Goal: Obtain resource: Obtain resource

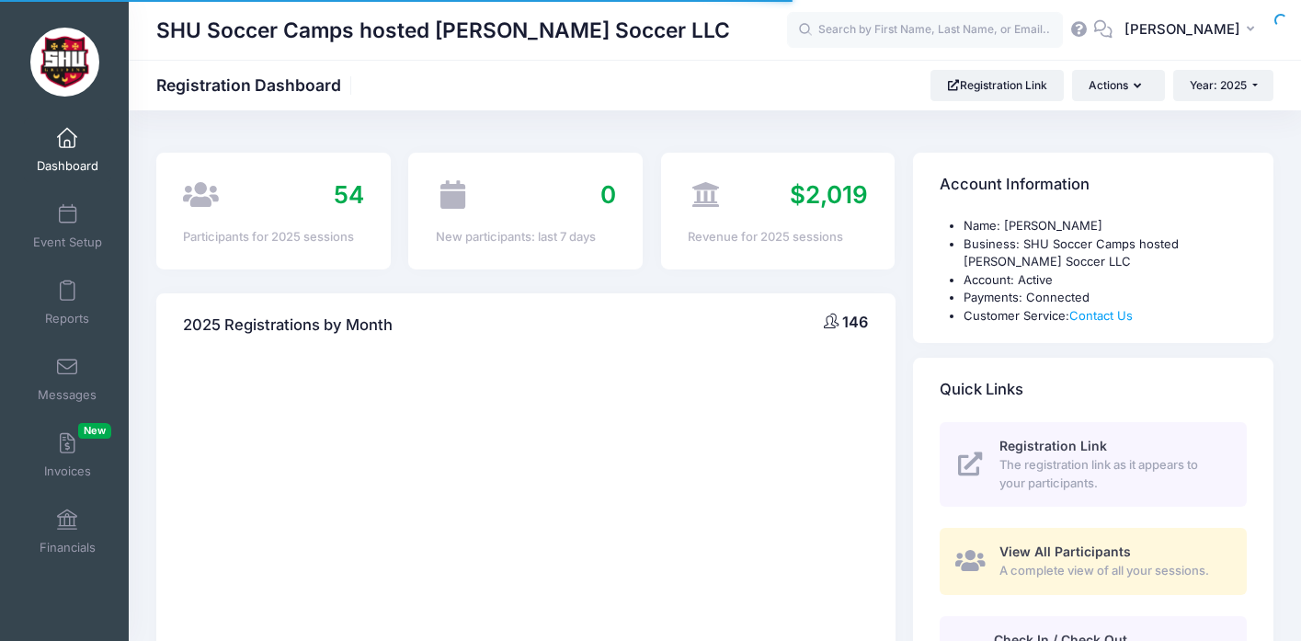
select select
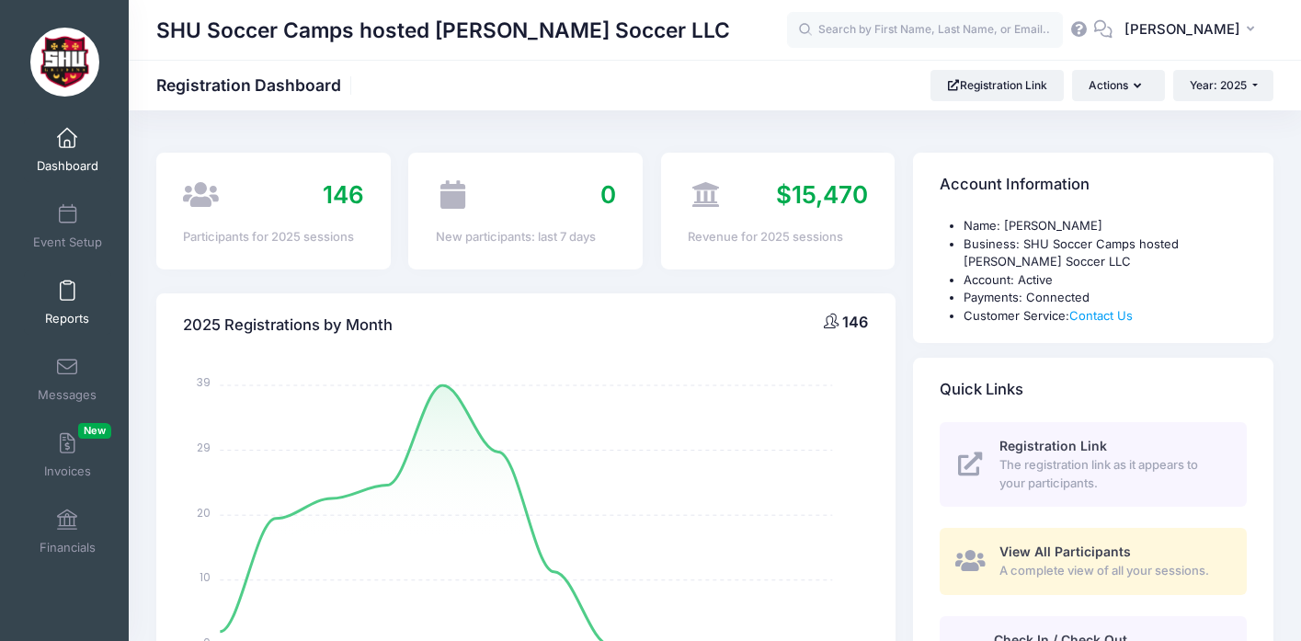
click at [67, 300] on span at bounding box center [67, 291] width 0 height 20
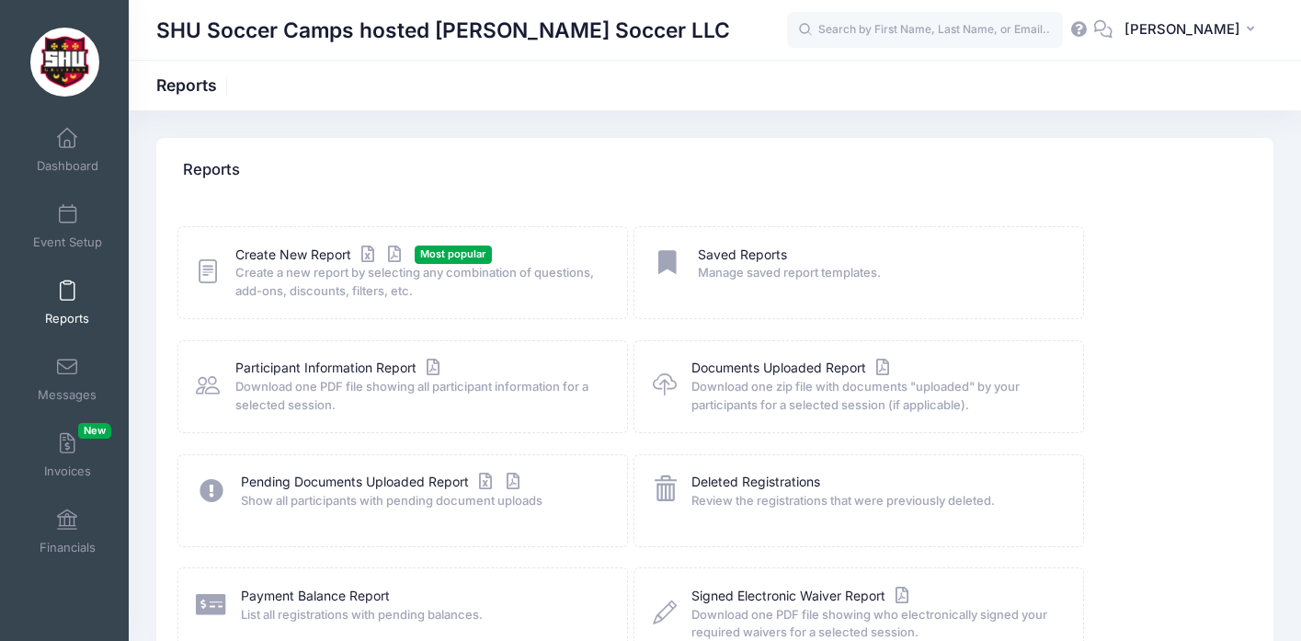
click at [335, 273] on span "Create a new report by selecting any combination of questions, add-ons, discoun…" at bounding box center [419, 282] width 368 height 36
click at [321, 257] on link "Create New Report" at bounding box center [320, 255] width 171 height 19
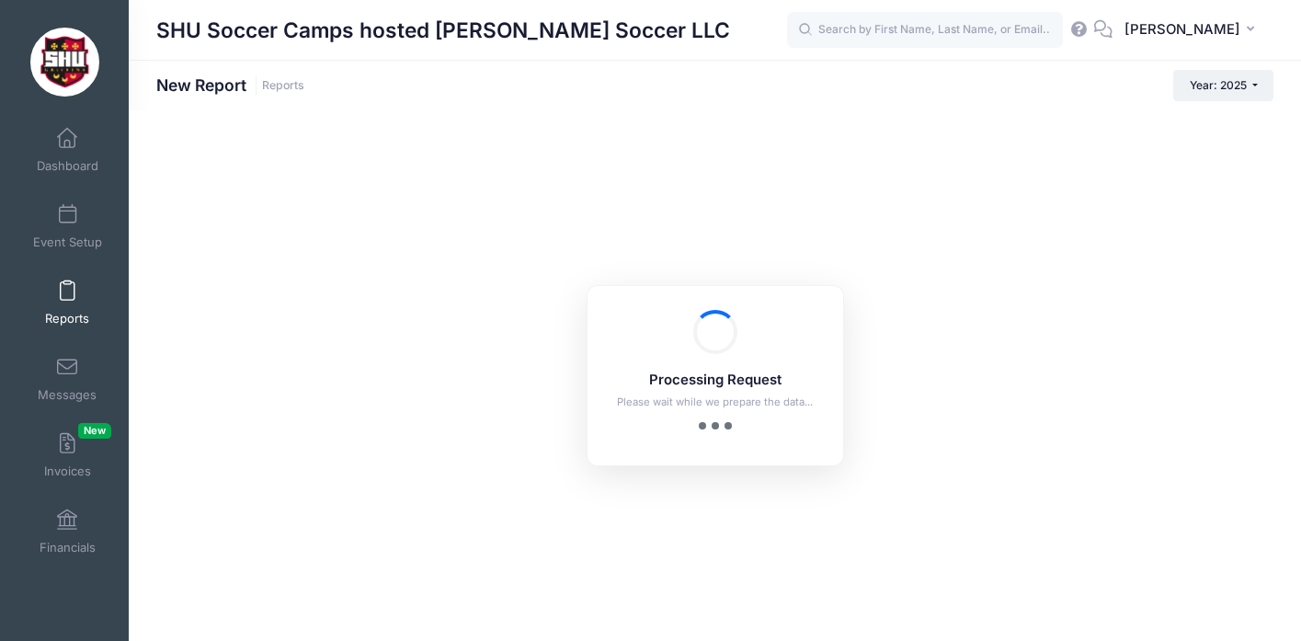
checkbox input "true"
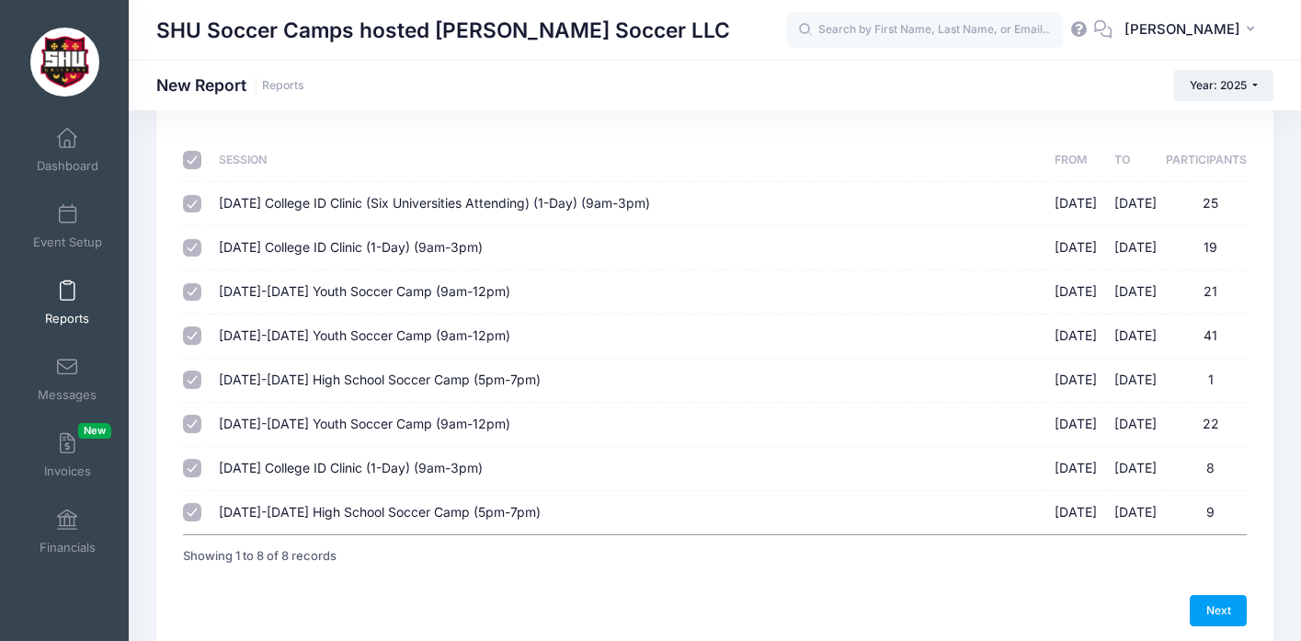
scroll to position [98, 0]
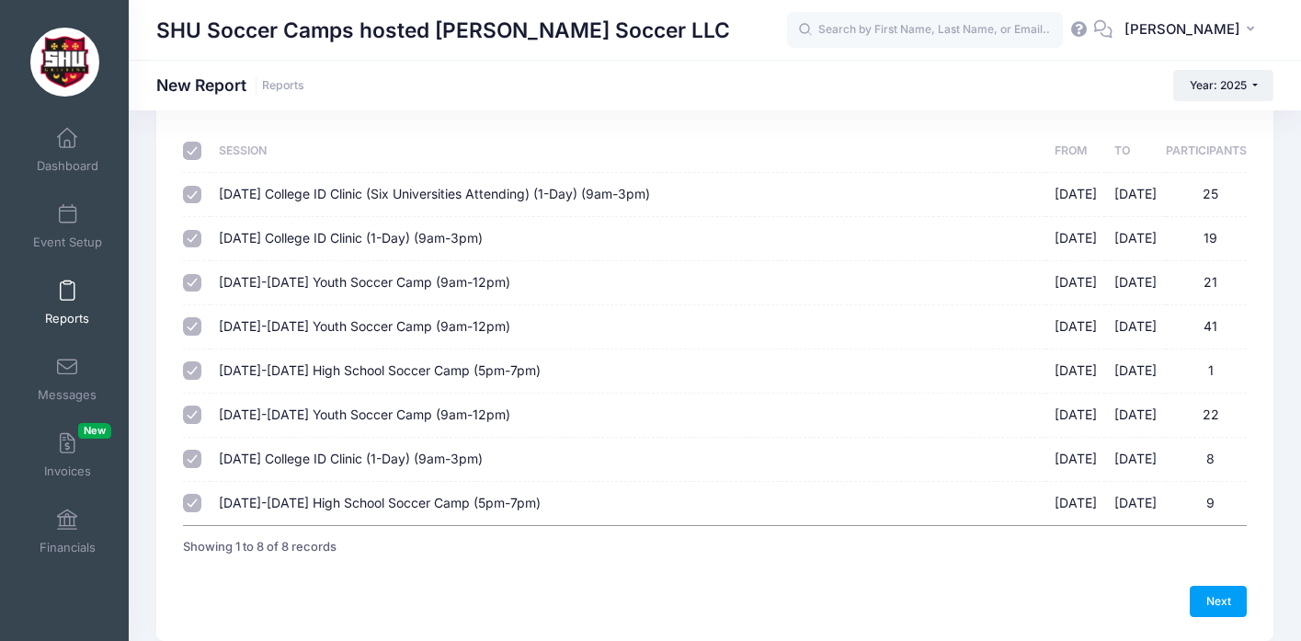
click at [189, 195] on input "March 30th, 2025 College ID Clinic (Six Universities Attending) (1-Day) (9am-3p…" at bounding box center [192, 195] width 18 height 18
checkbox input "false"
click at [189, 147] on input "checkbox" at bounding box center [192, 151] width 18 height 18
checkbox input "false"
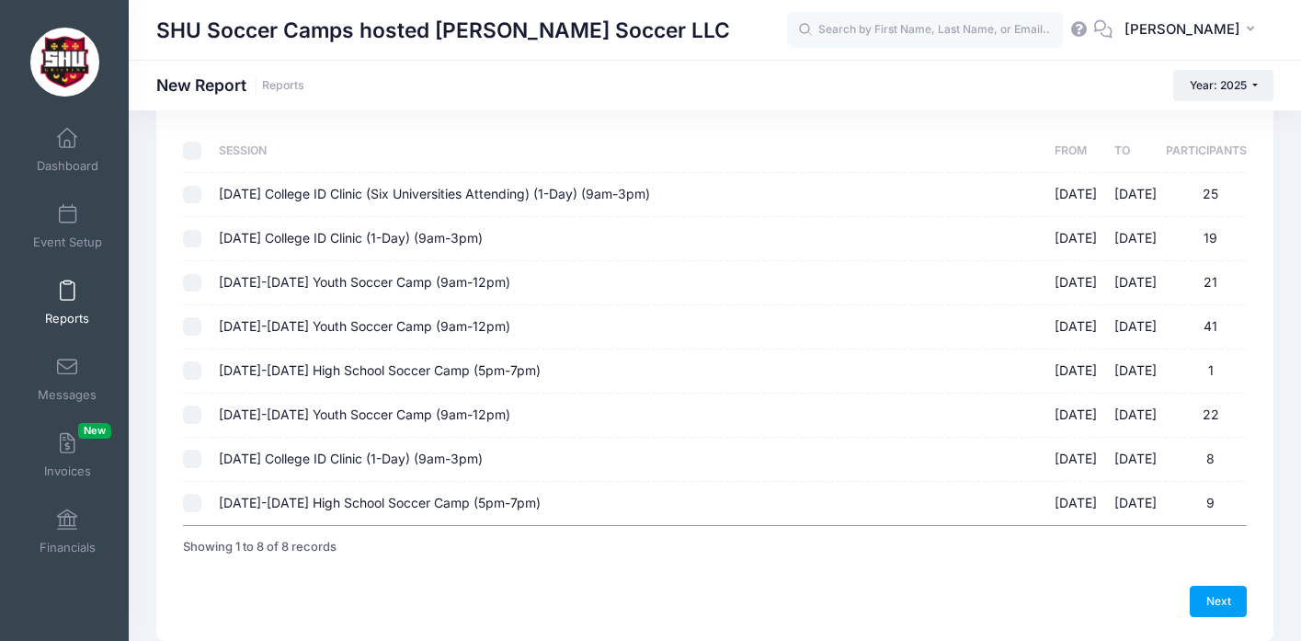
checkbox input "false"
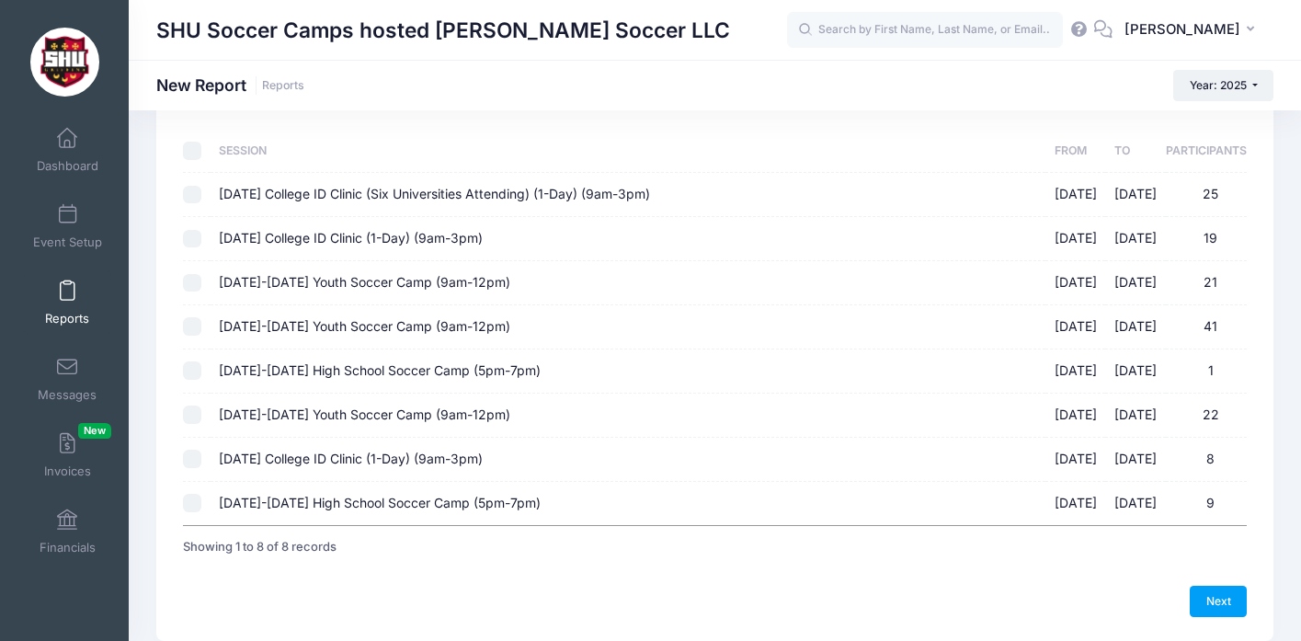
checkbox input "false"
click at [194, 280] on input "June 9th-12th, 2025 Youth Soccer Camp (9am-12pm) 06/09/2025 - 06/12/2025 21" at bounding box center [192, 283] width 18 height 18
checkbox input "true"
click at [196, 327] on input "June 23rd-26th, 2025 Youth Soccer Camp (9am-12pm) 06/23/2025 - 06/26/2025 41" at bounding box center [192, 326] width 18 height 18
checkbox input "true"
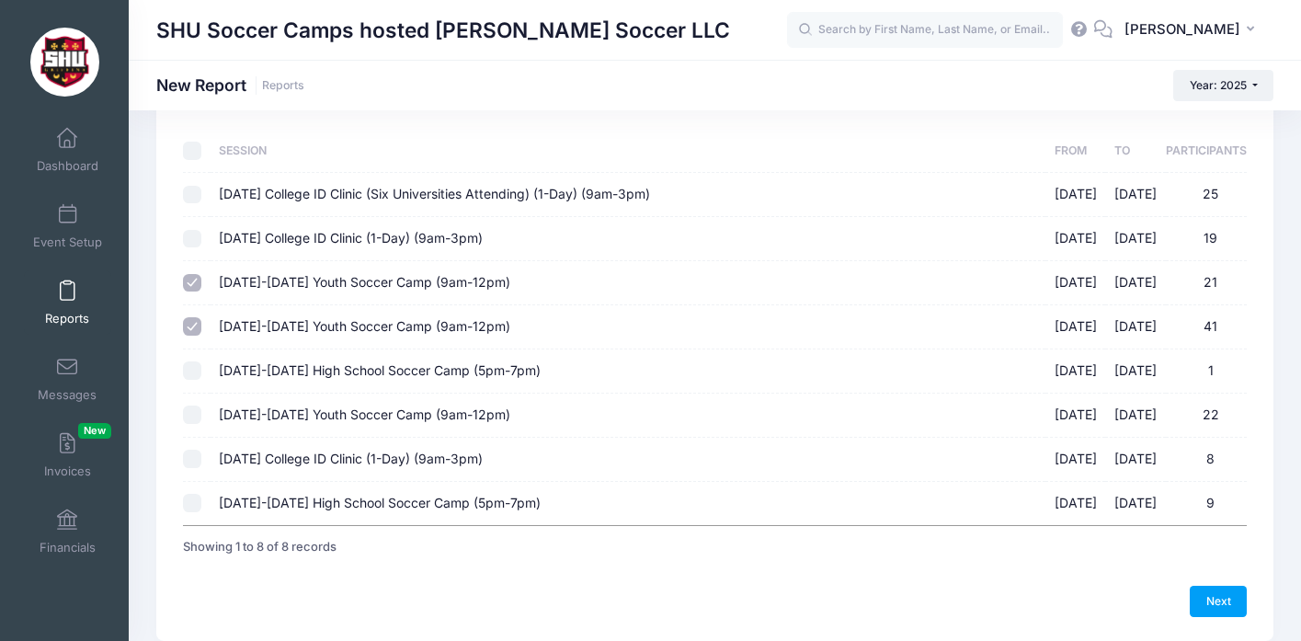
click at [197, 415] on input "July 14th-17th, 2025 Youth Soccer Camp (9am-12pm) 07/14/2025 - 07/17/2025 22" at bounding box center [192, 415] width 18 height 18
checkbox input "true"
click at [1236, 609] on link "Next" at bounding box center [1218, 601] width 57 height 31
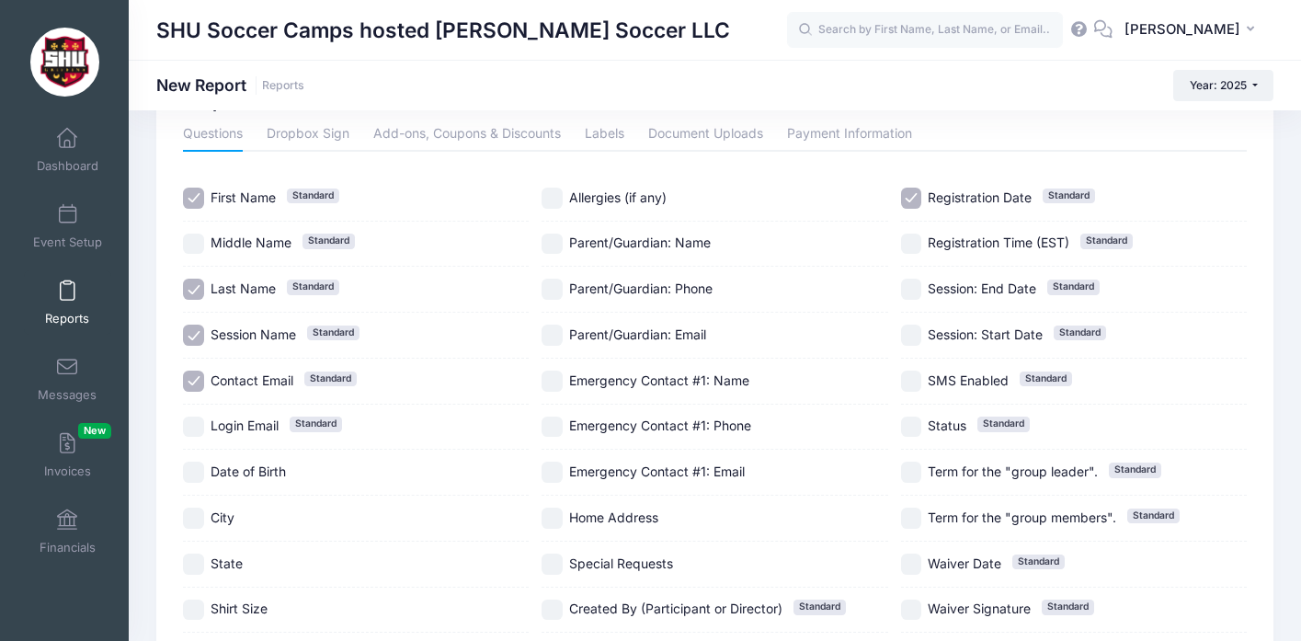
scroll to position [76, 0]
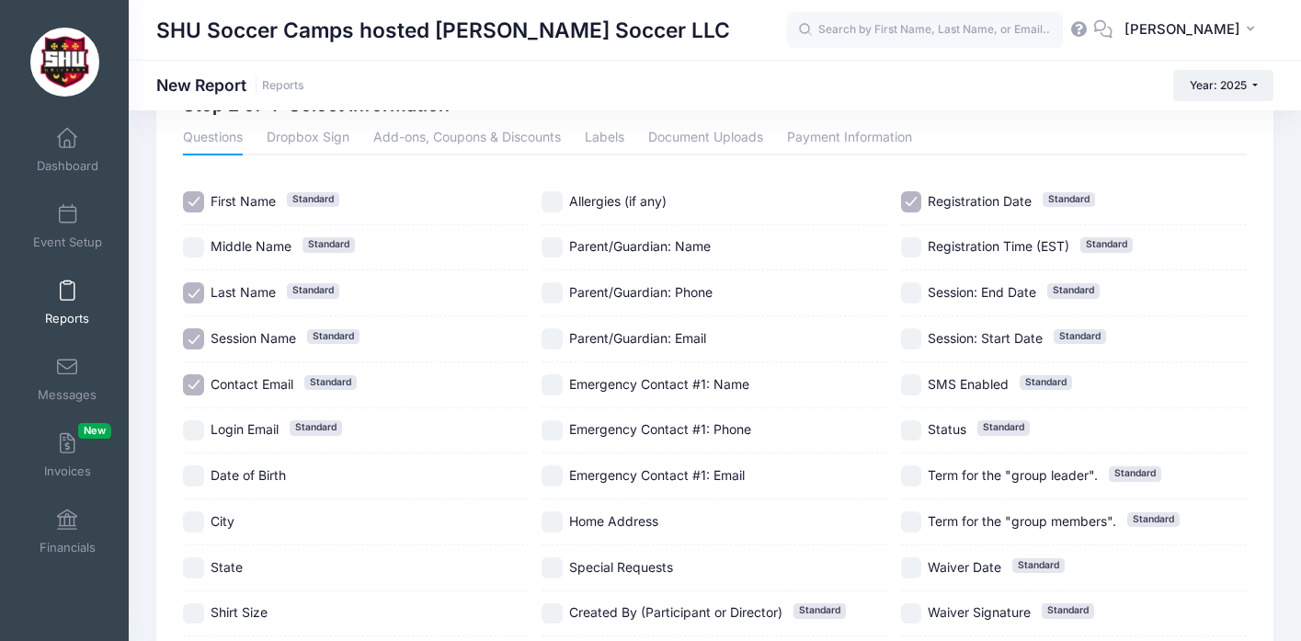
click at [914, 204] on input "Registration Date Standard" at bounding box center [911, 201] width 21 height 21
checkbox input "false"
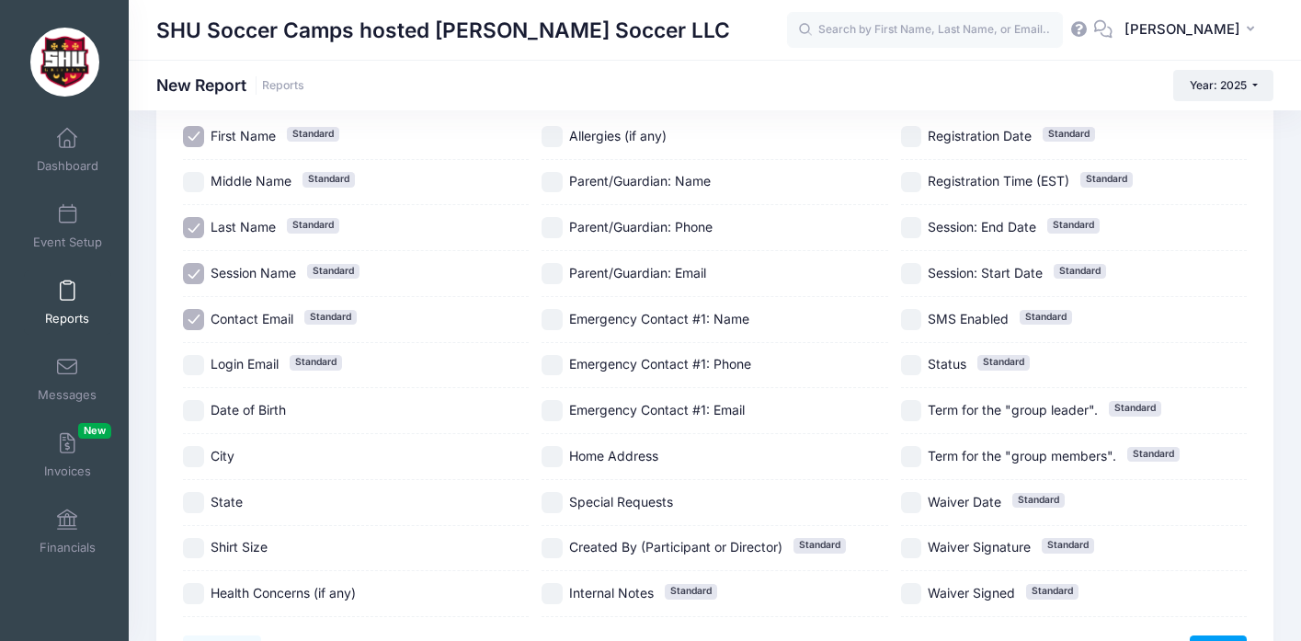
scroll to position [139, 0]
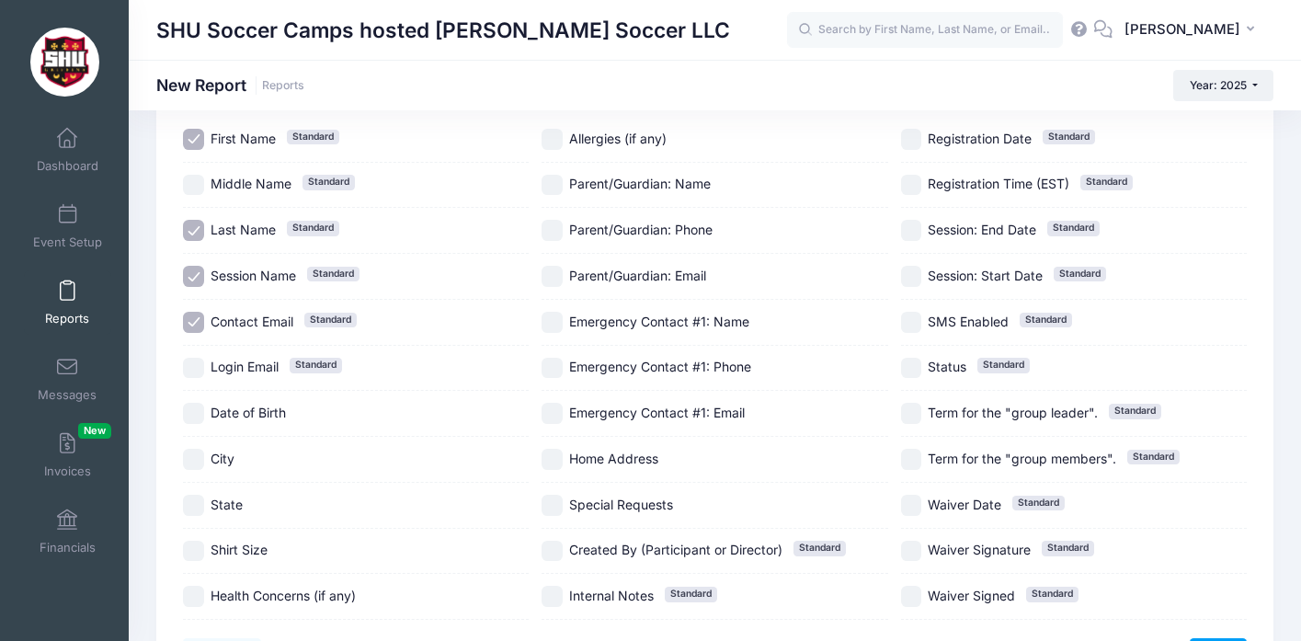
click at [555, 275] on input "Parent/Guardian: Email" at bounding box center [552, 276] width 21 height 21
checkbox input "true"
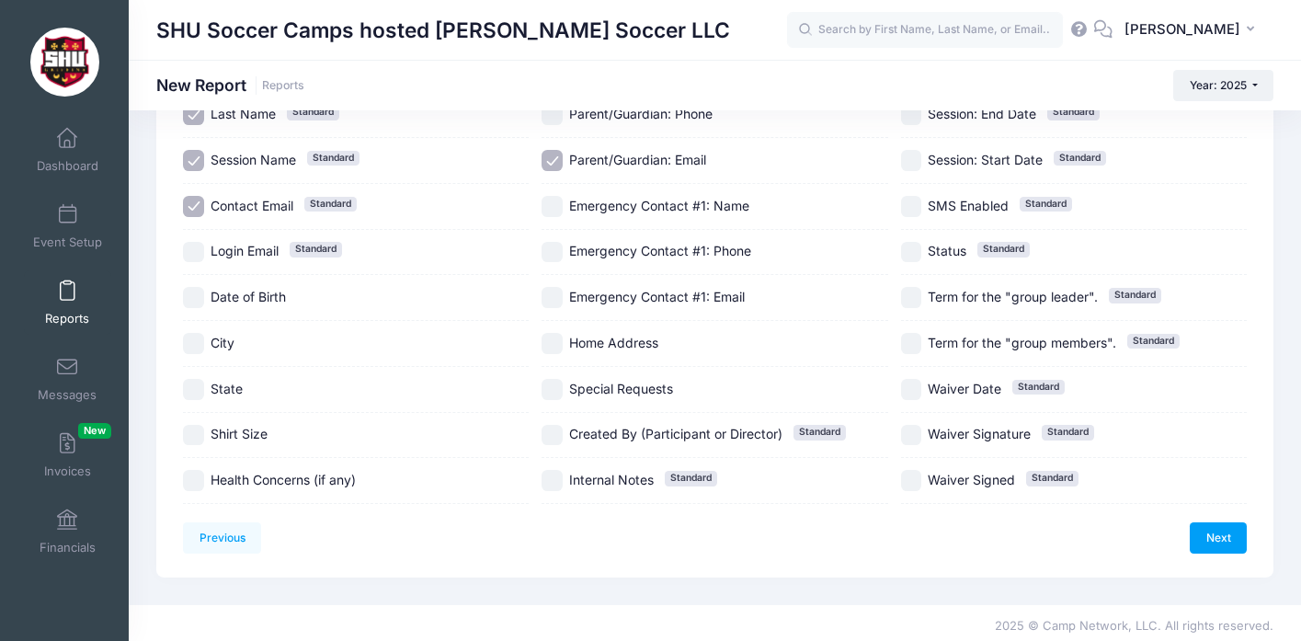
scroll to position [260, 0]
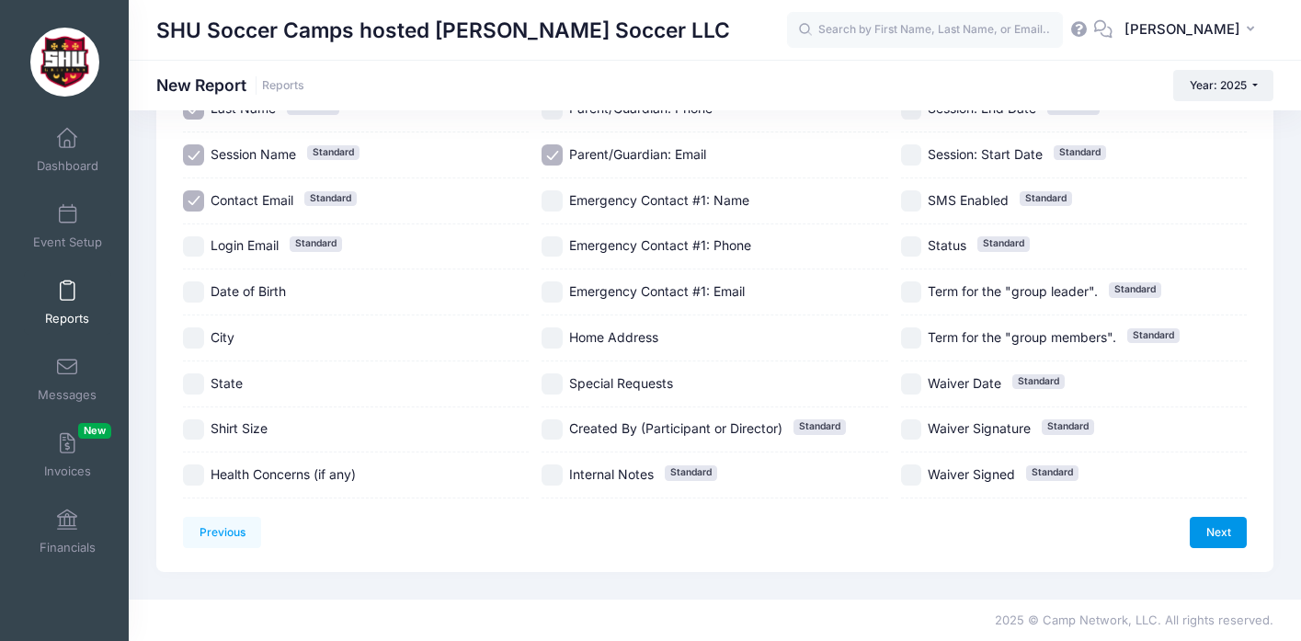
click at [1224, 524] on link "Next" at bounding box center [1218, 532] width 57 height 31
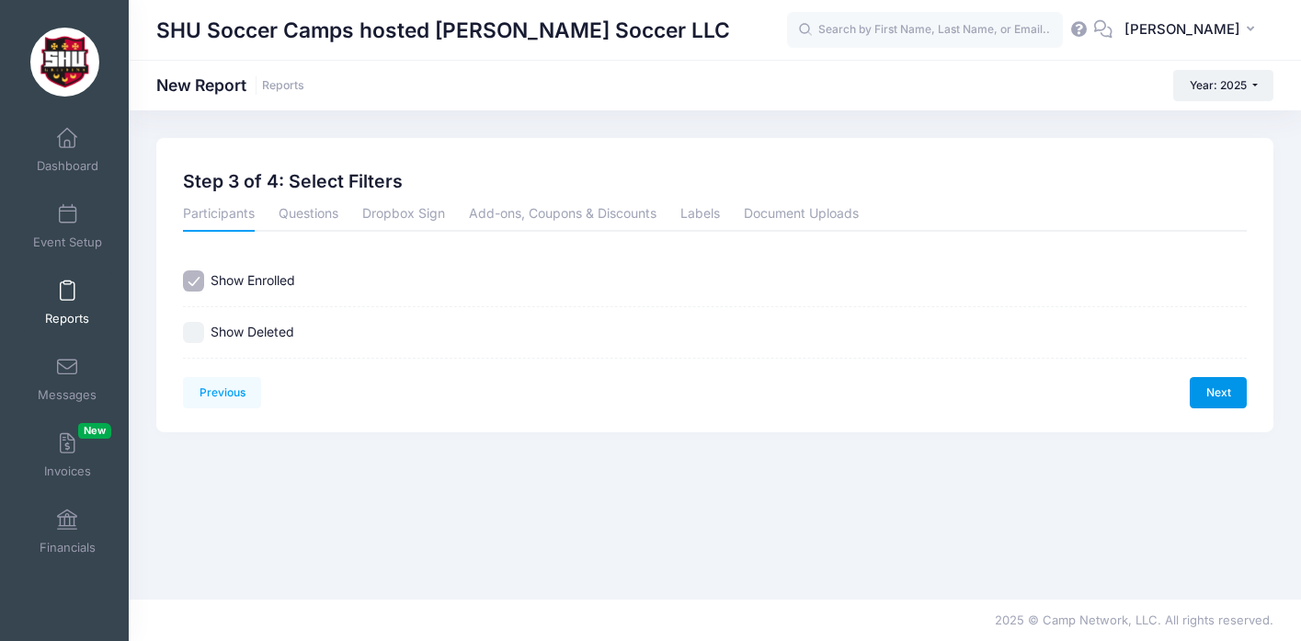
click at [1230, 396] on link "Next" at bounding box center [1218, 392] width 57 height 31
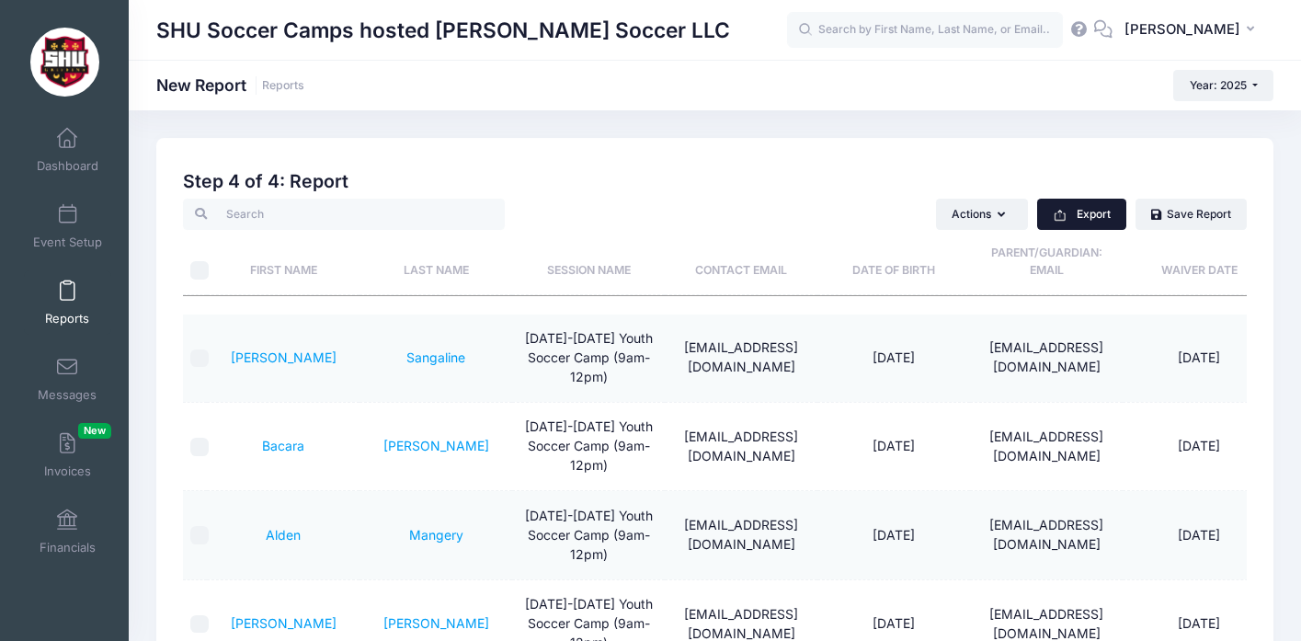
click at [1099, 212] on button "Export" at bounding box center [1081, 214] width 89 height 31
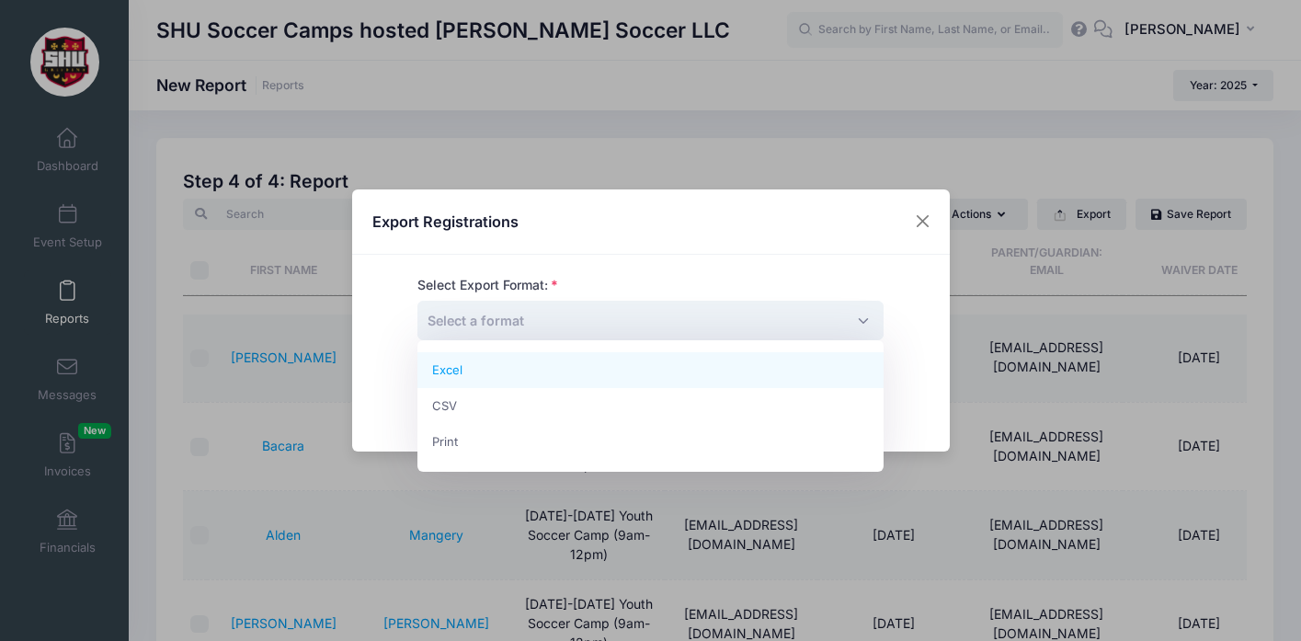
click at [730, 310] on span "Select a format" at bounding box center [651, 321] width 466 height 40
select select "excel"
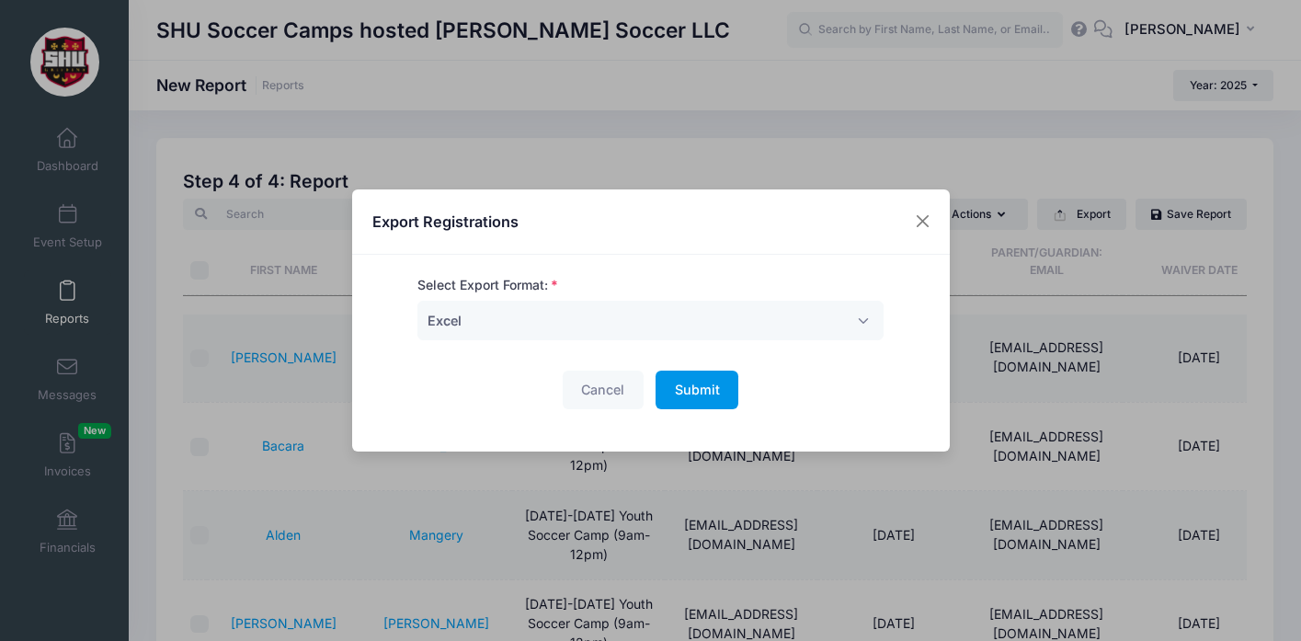
click at [691, 395] on span "Submit" at bounding box center [697, 390] width 45 height 16
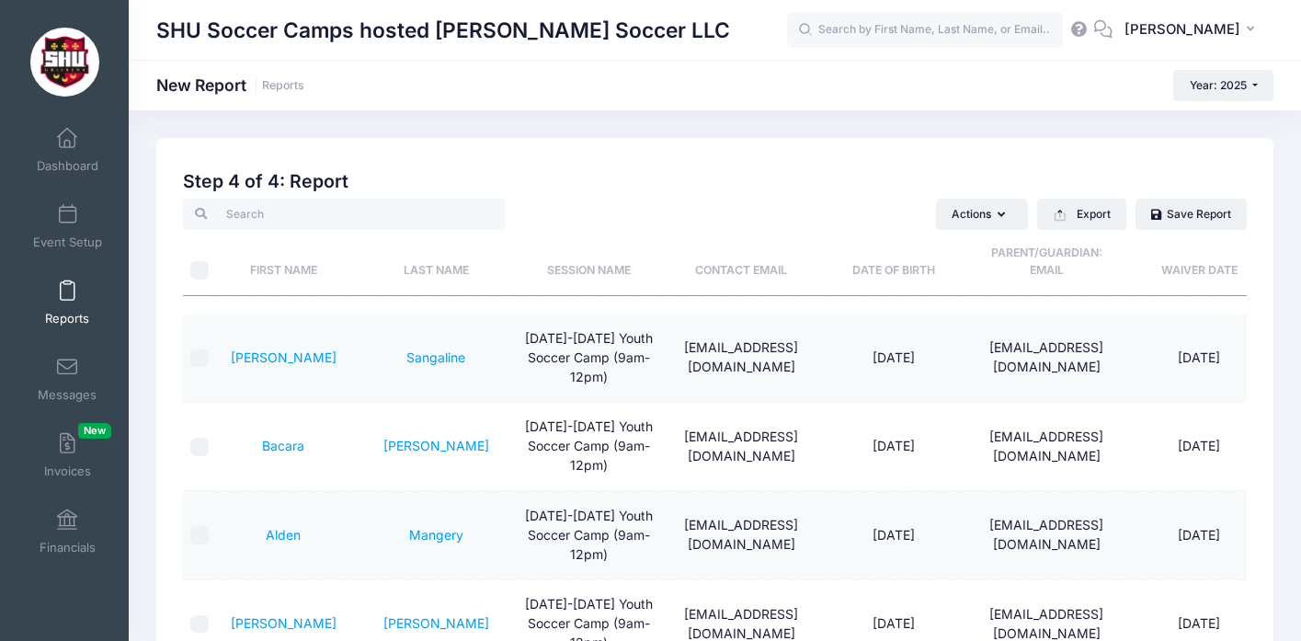
click at [198, 272] on input "\a \a" at bounding box center [199, 270] width 18 height 18
checkbox input "true"
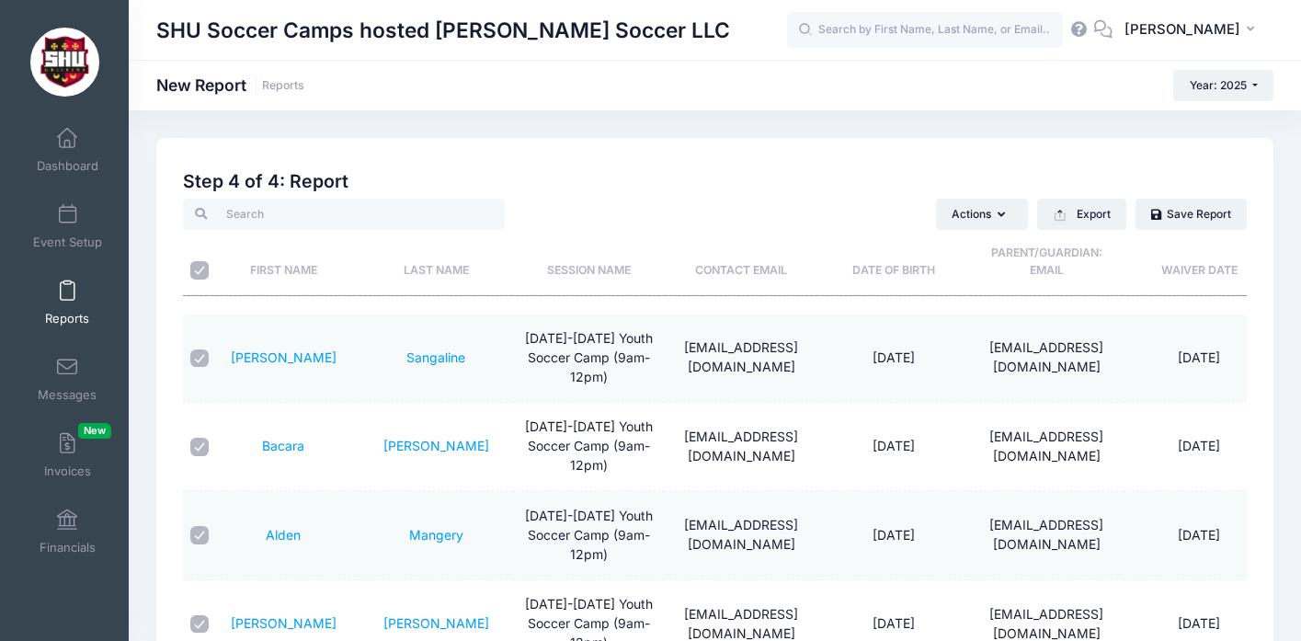
checkbox input "true"
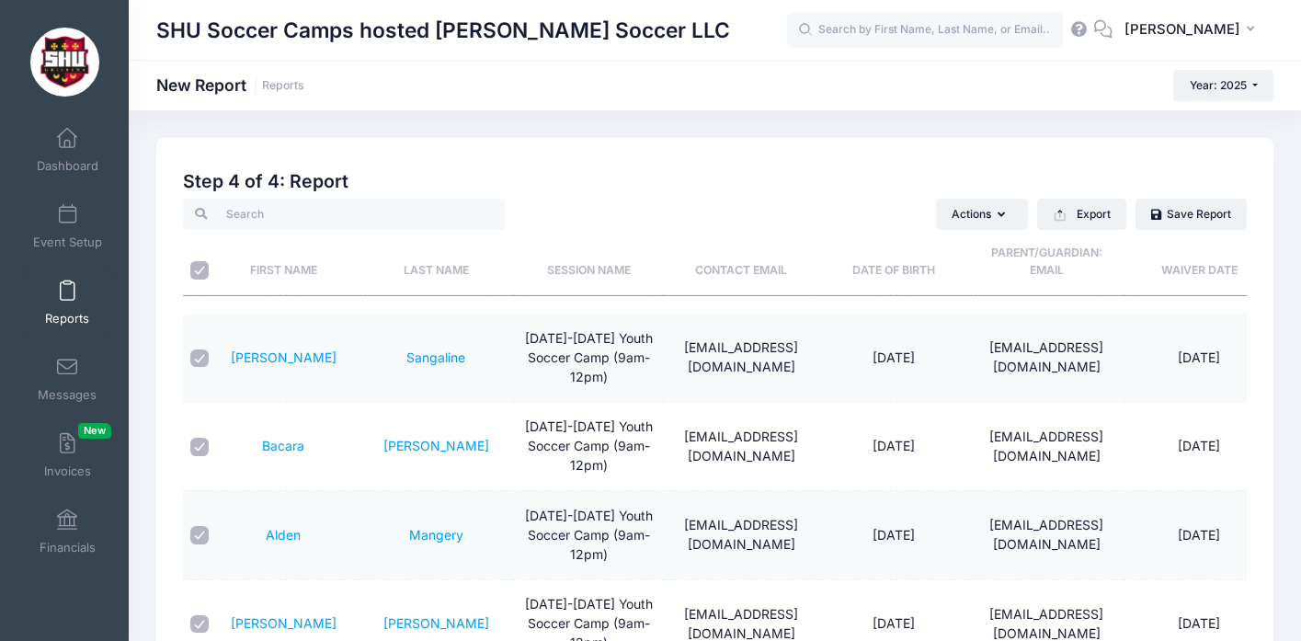
checkbox input "true"
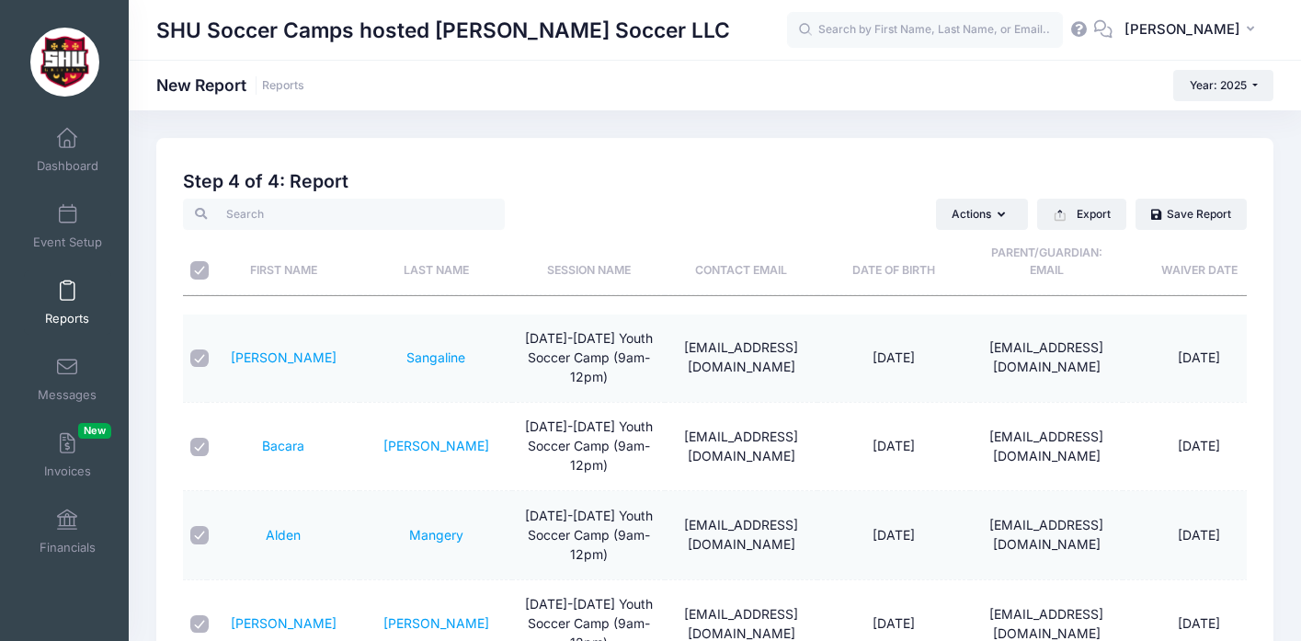
checkbox input "true"
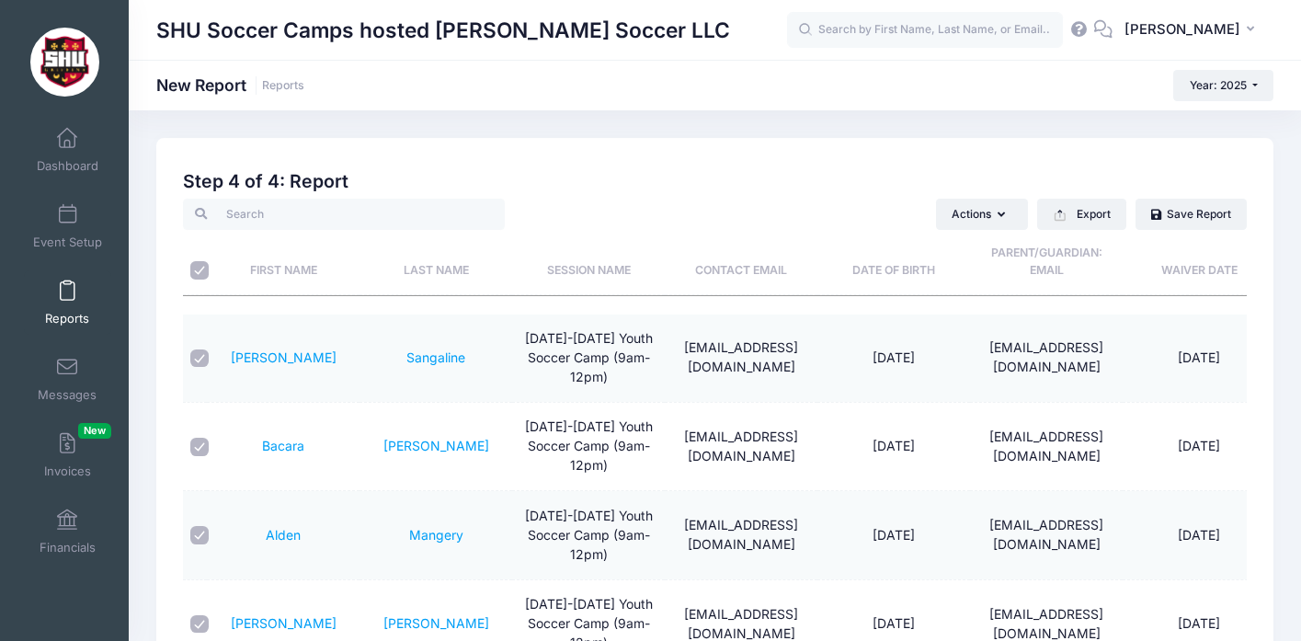
checkbox input "true"
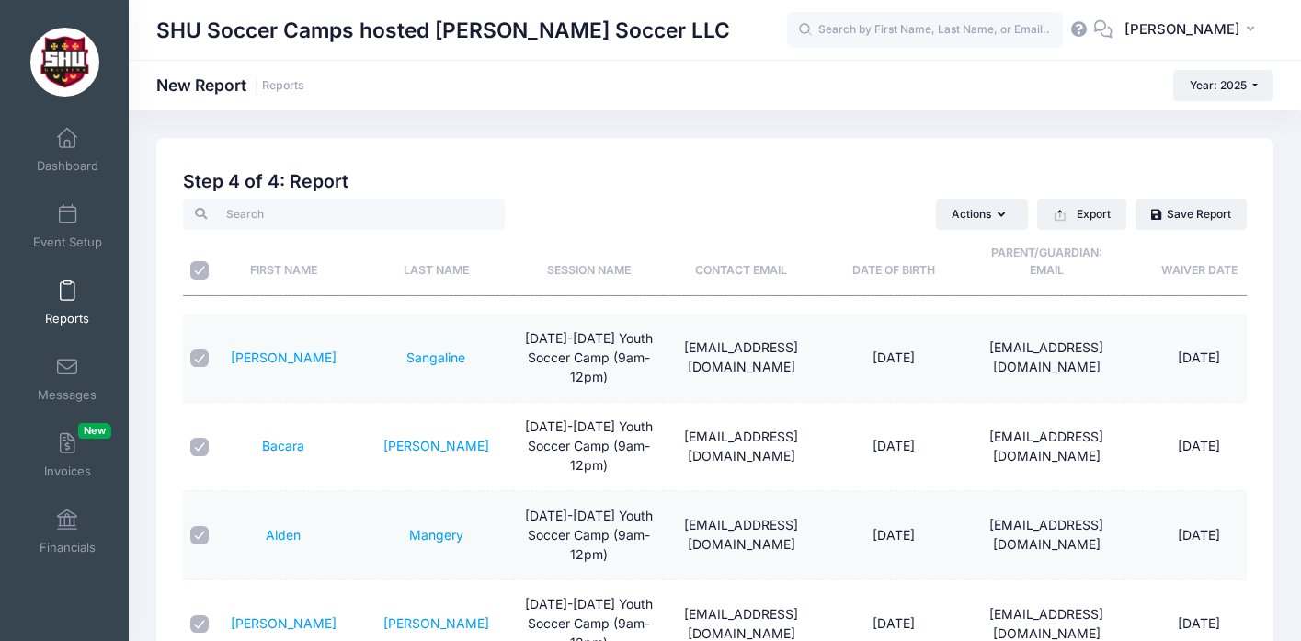
checkbox input "true"
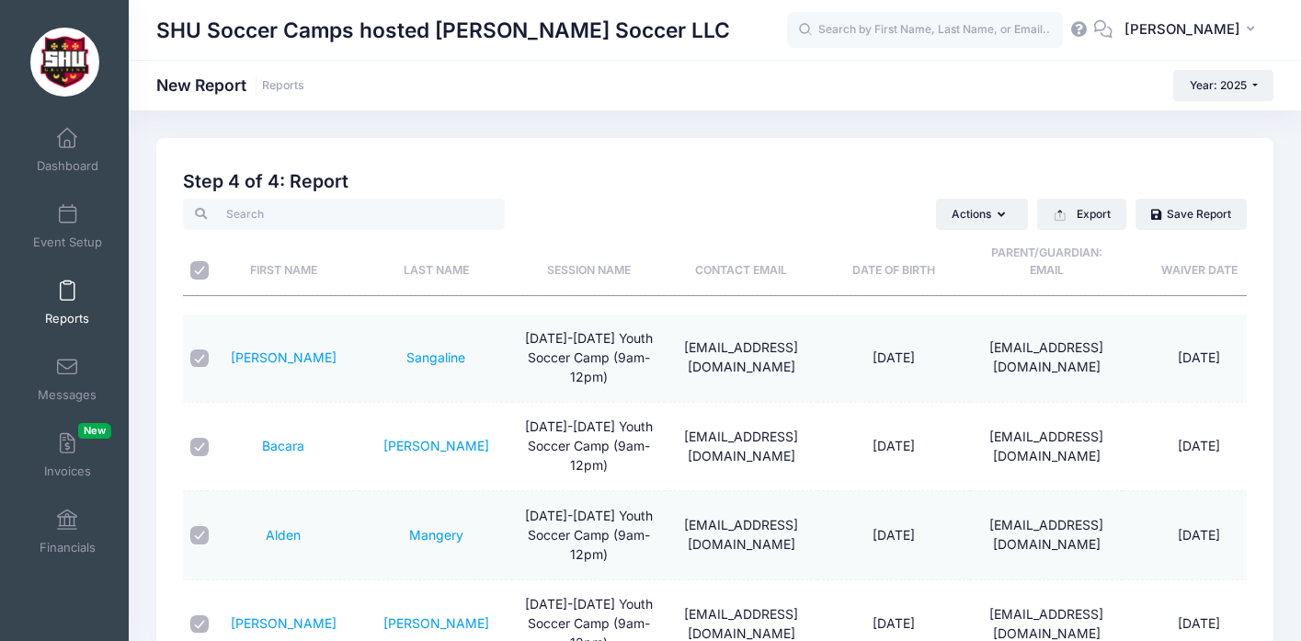
checkbox input "true"
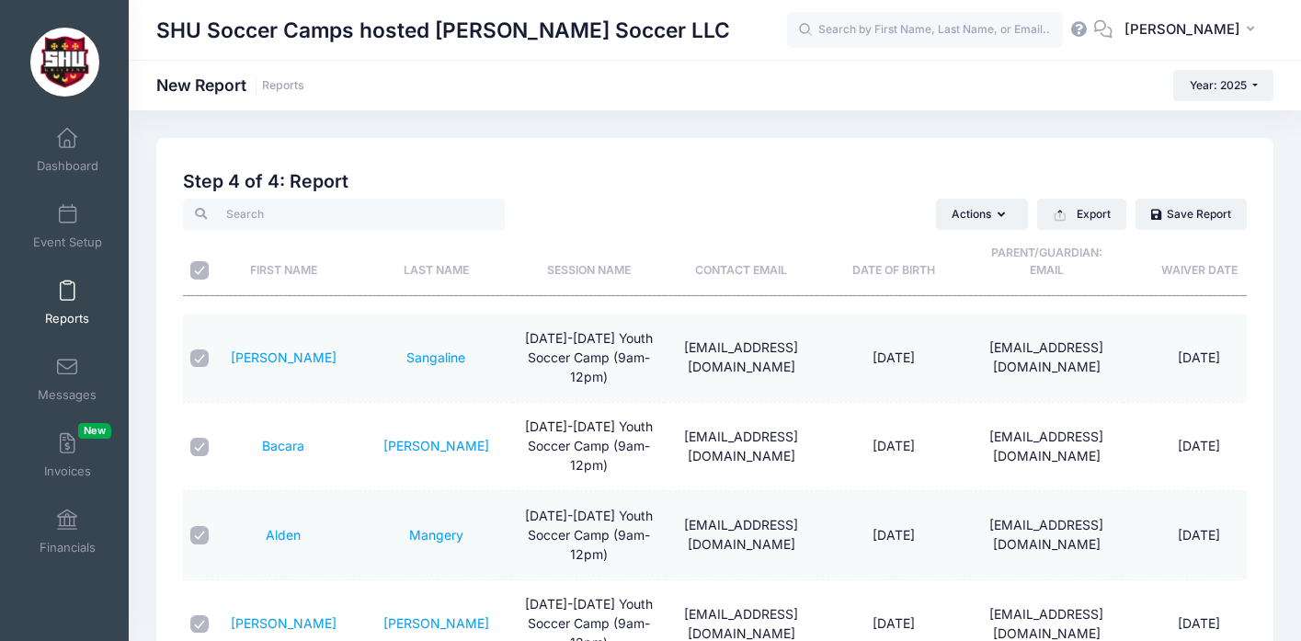
checkbox input "true"
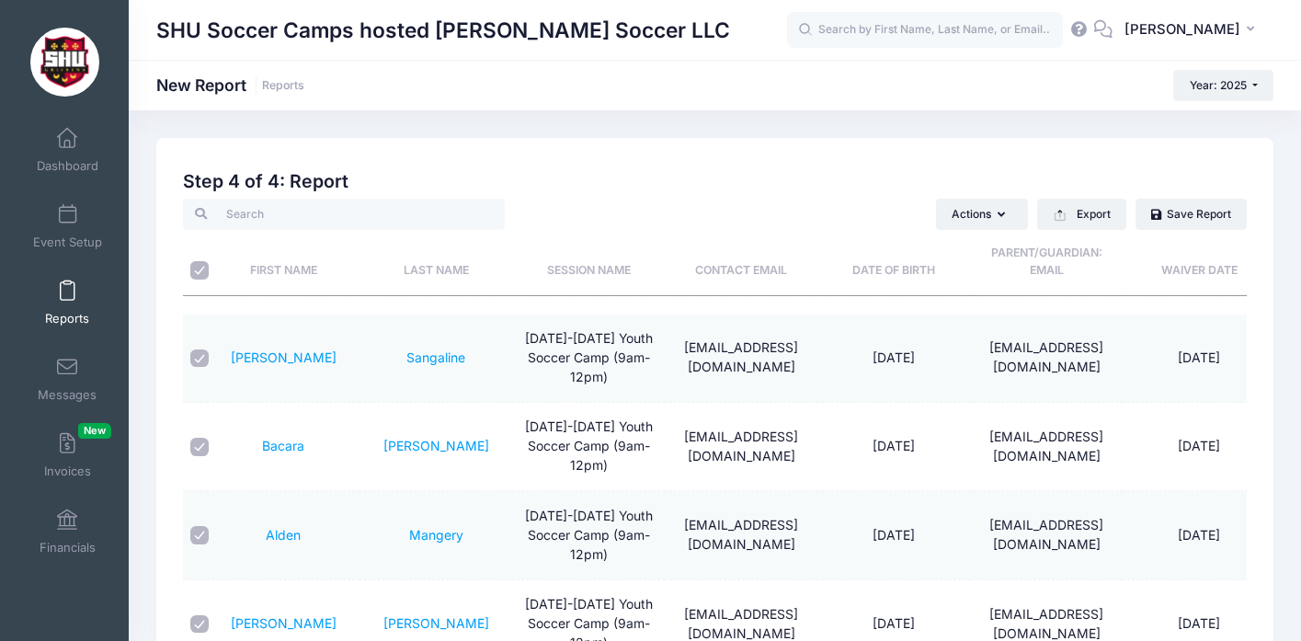
checkbox input "true"
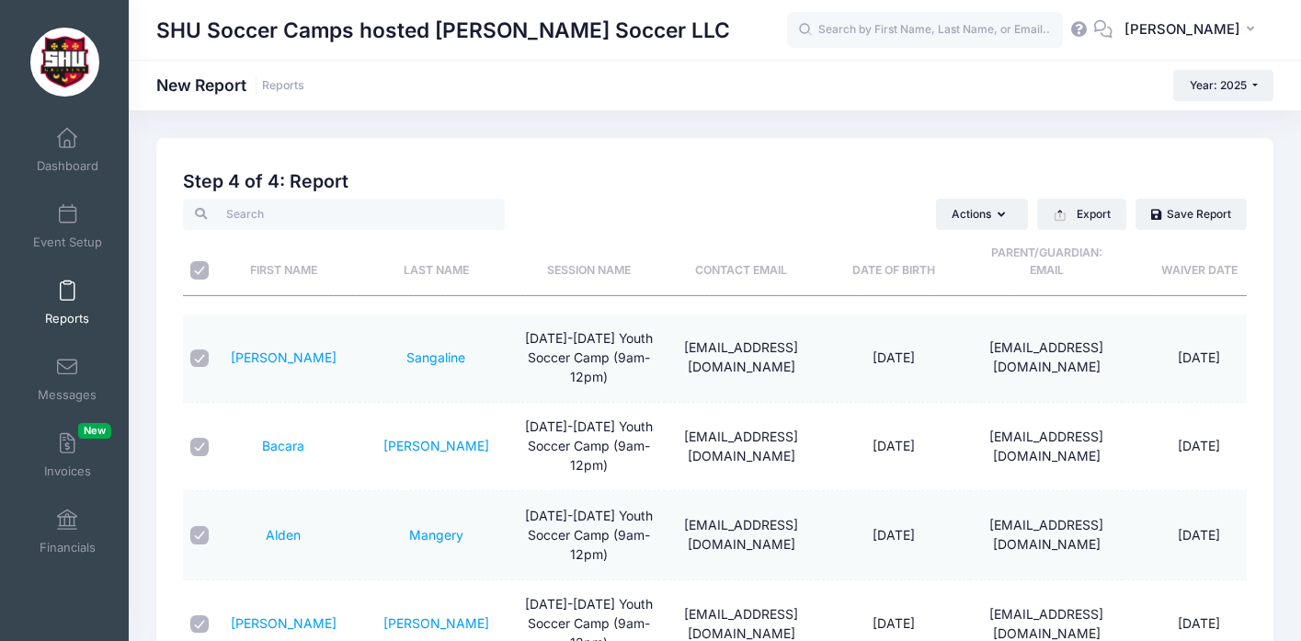
checkbox input "true"
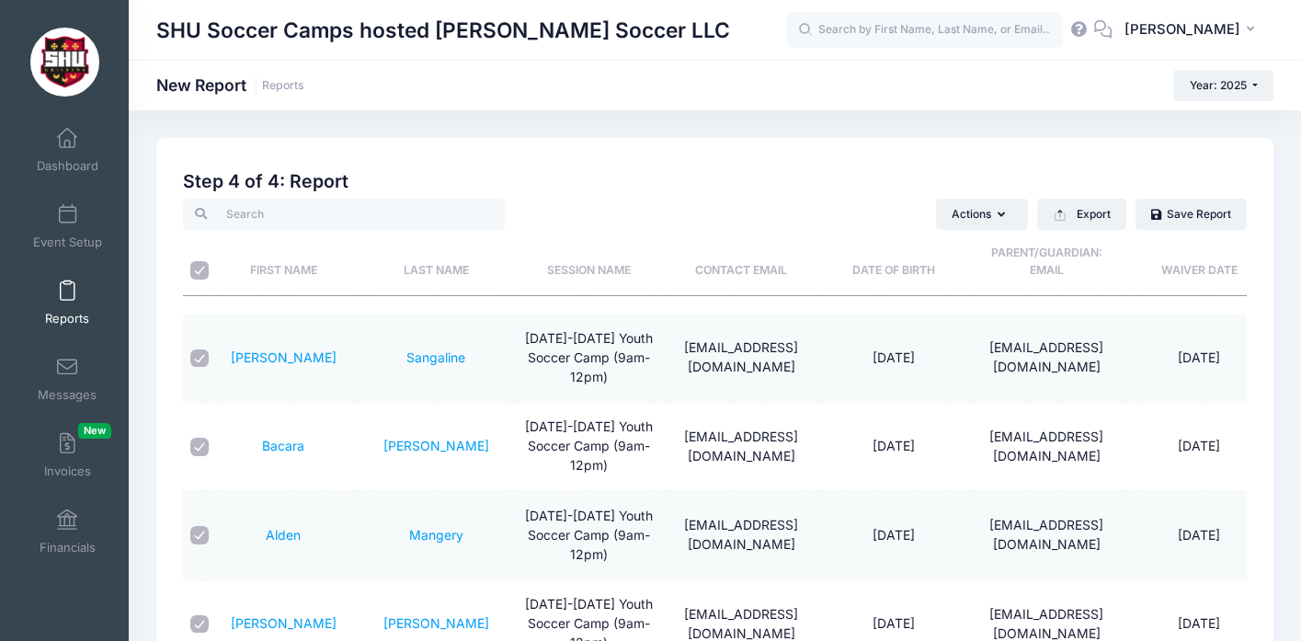
checkbox input "true"
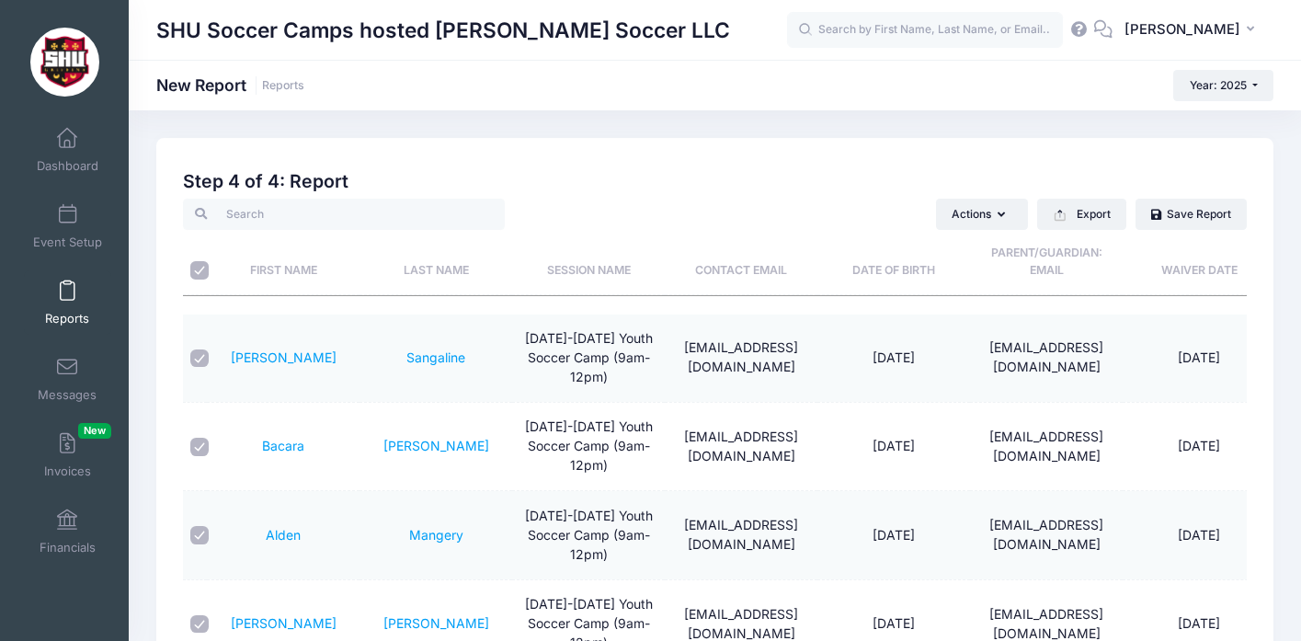
checkbox input "true"
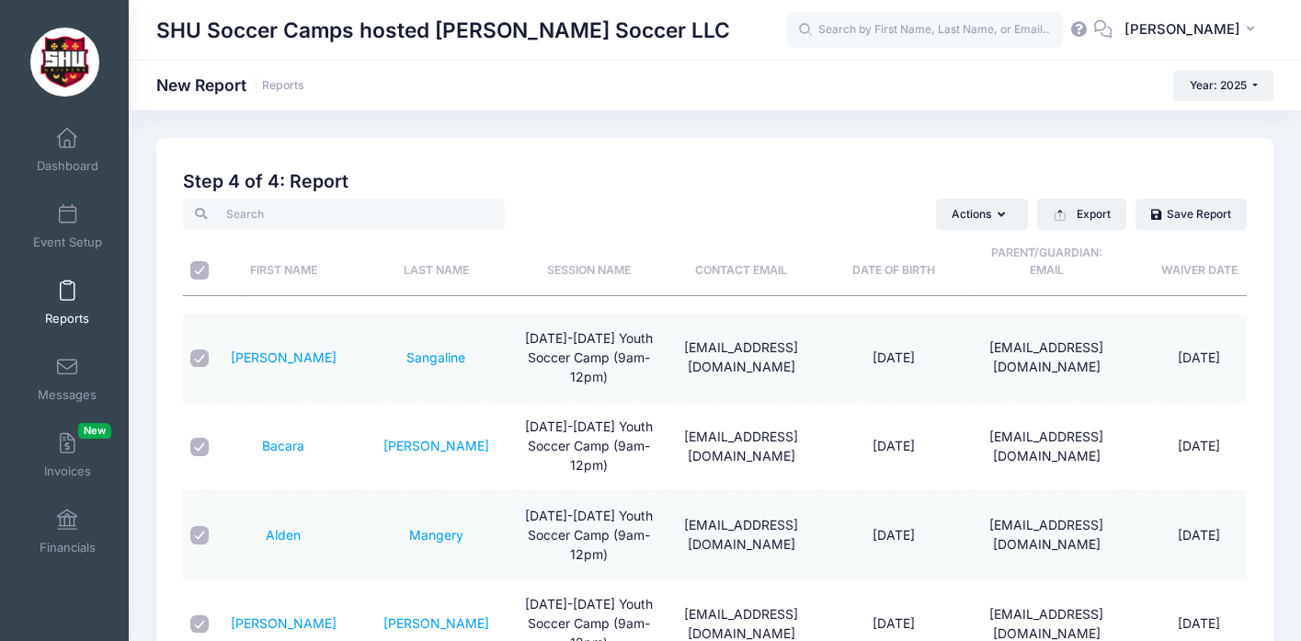
checkbox input "true"
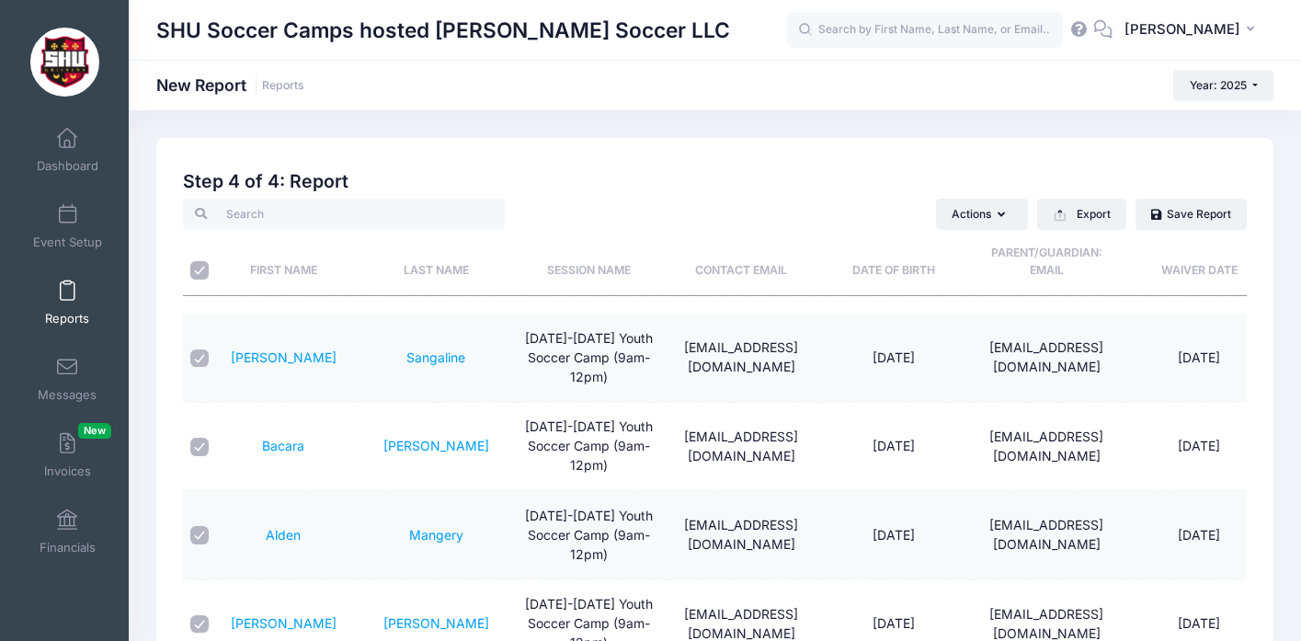
checkbox input "true"
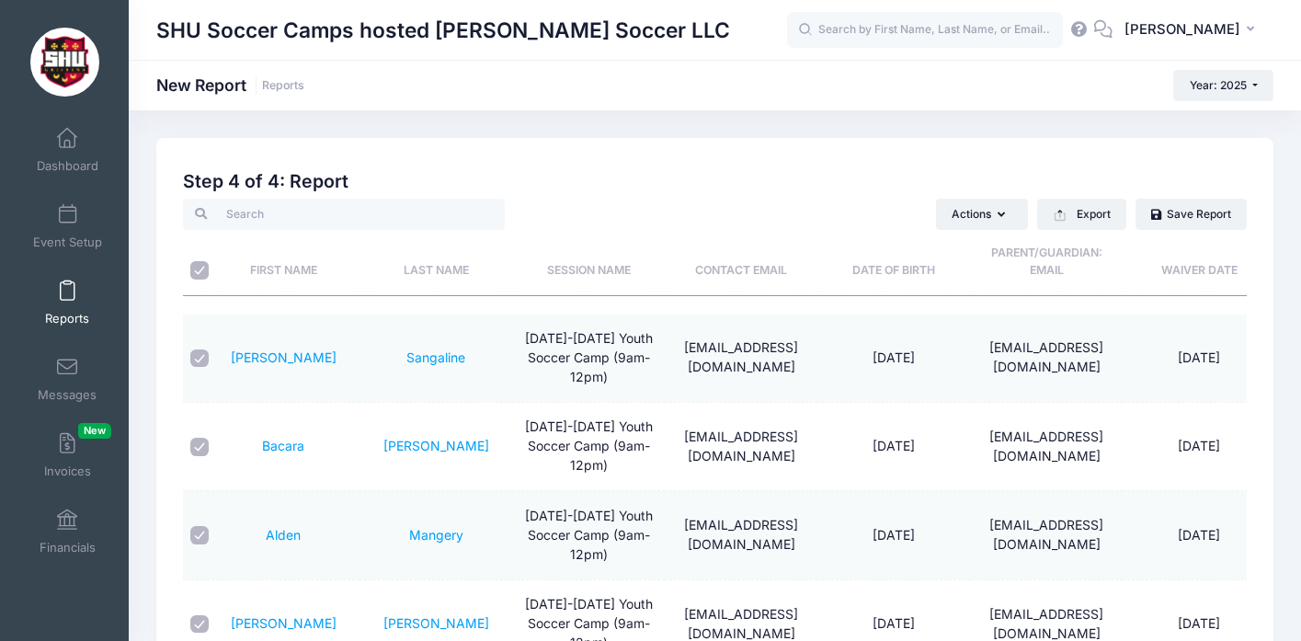
checkbox input "true"
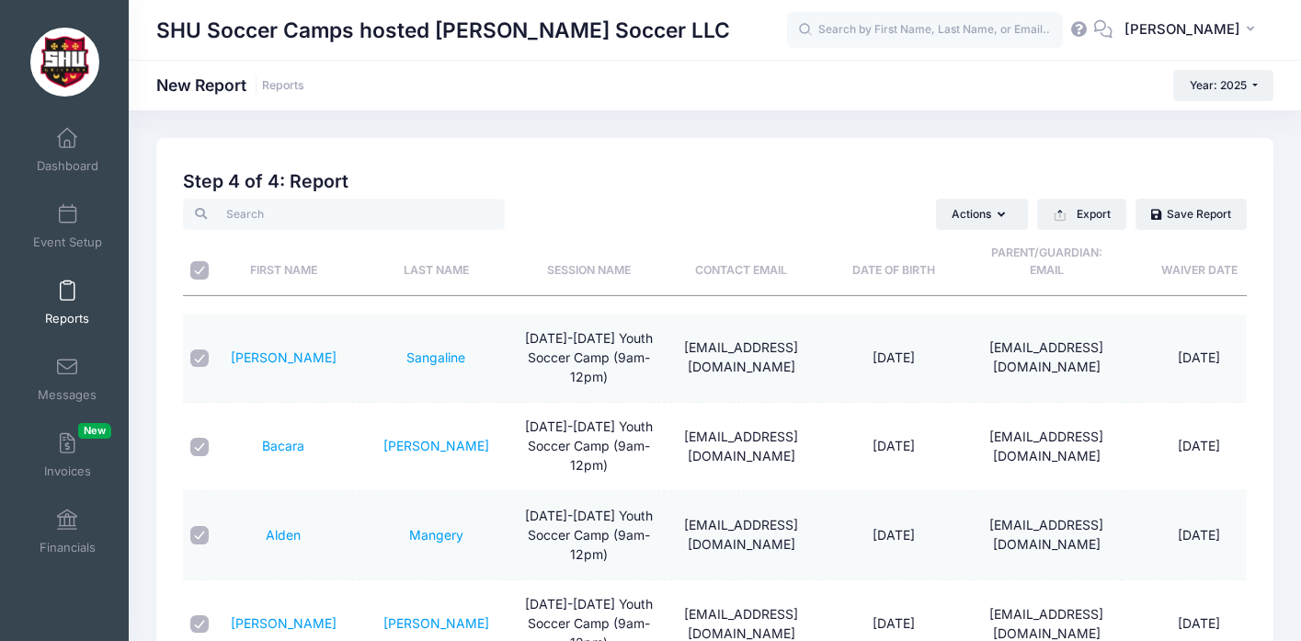
checkbox input "true"
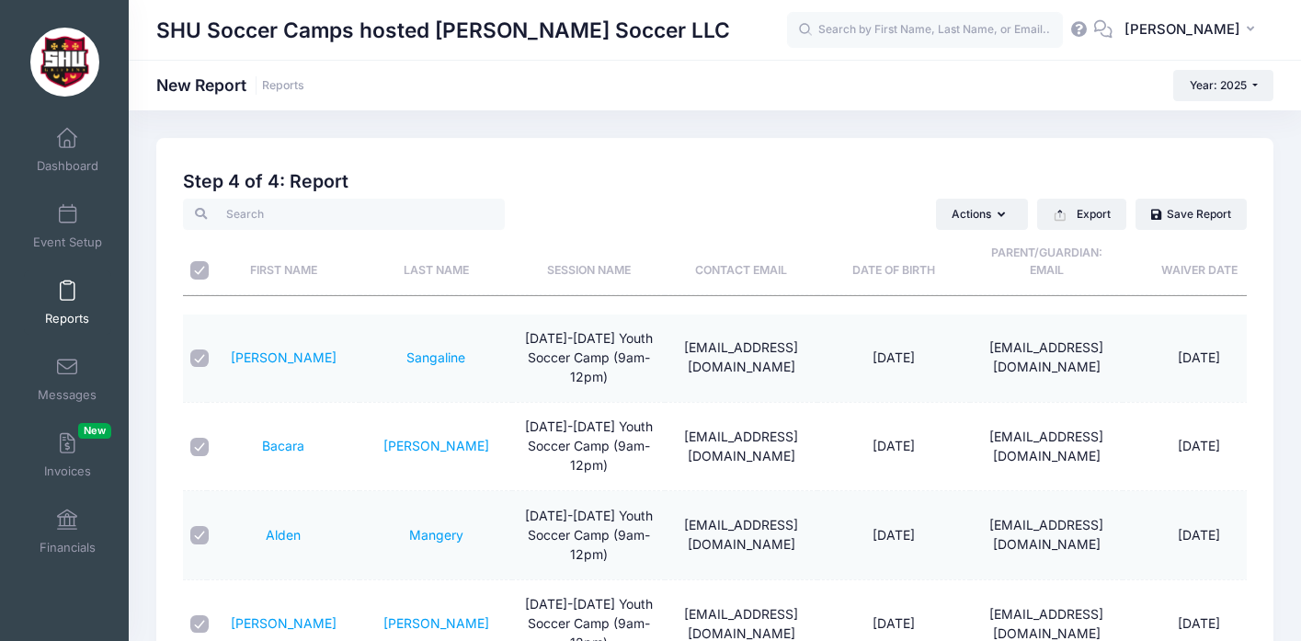
checkbox input "true"
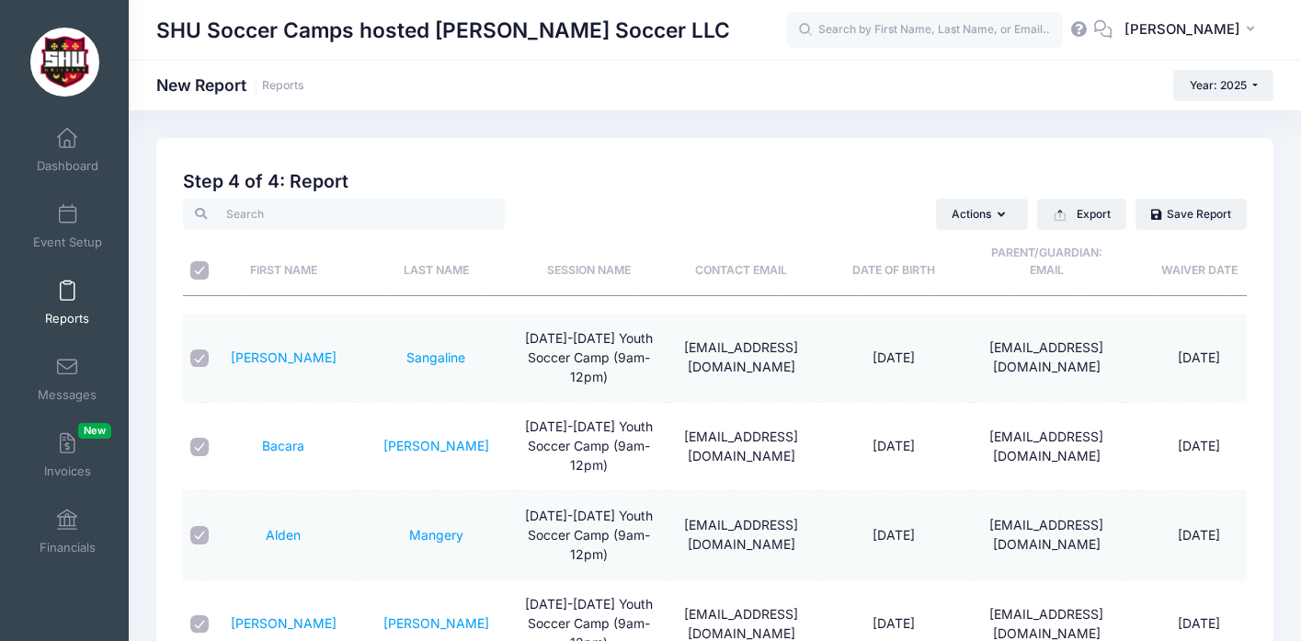
checkbox input "true"
click at [1088, 222] on button "Export" at bounding box center [1081, 214] width 89 height 31
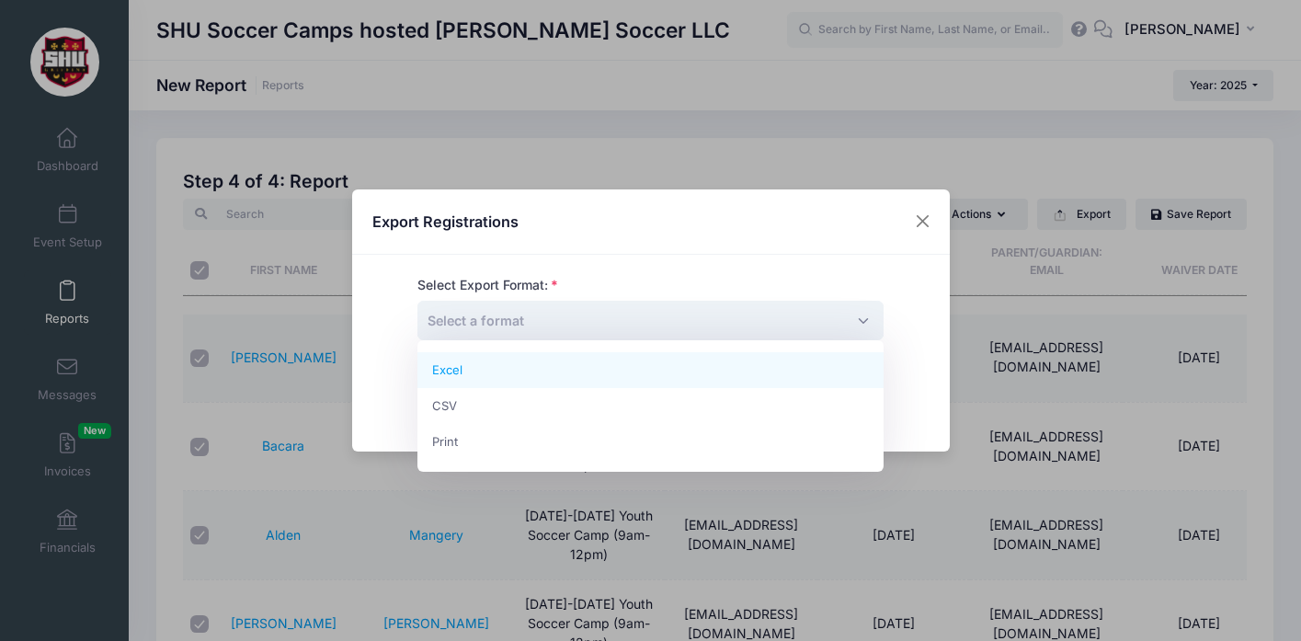
click at [660, 325] on span "Select a format" at bounding box center [651, 321] width 466 height 40
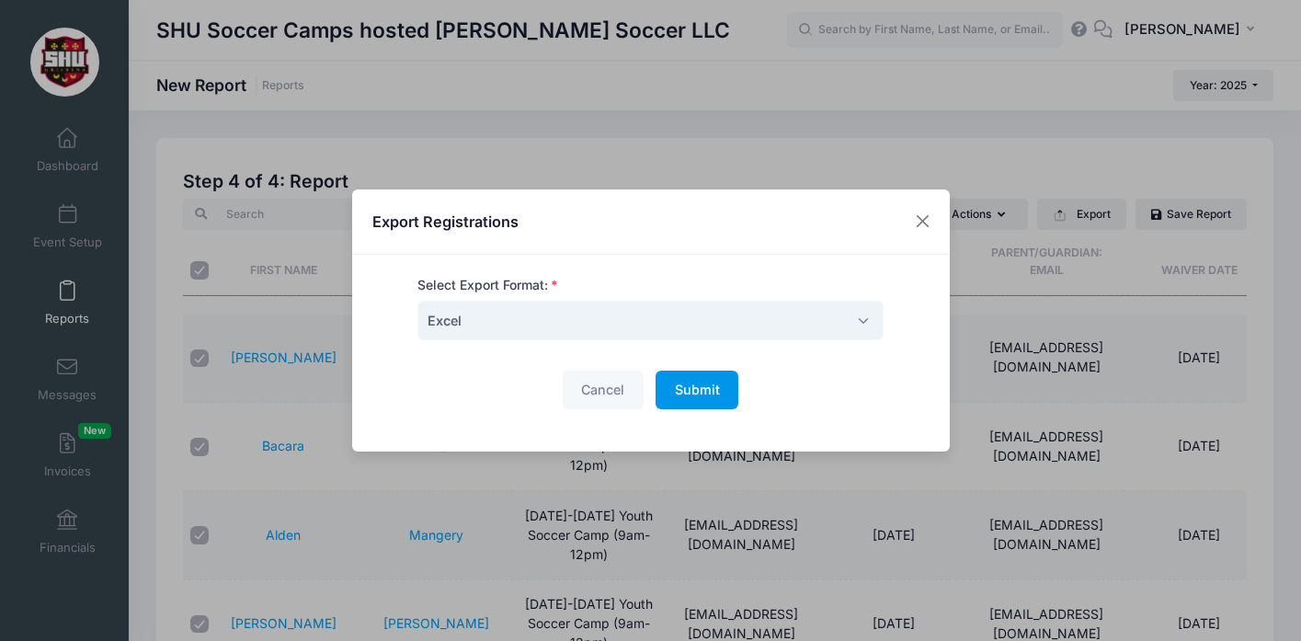
click at [698, 380] on button "Submit Please wait..." at bounding box center [697, 391] width 83 height 40
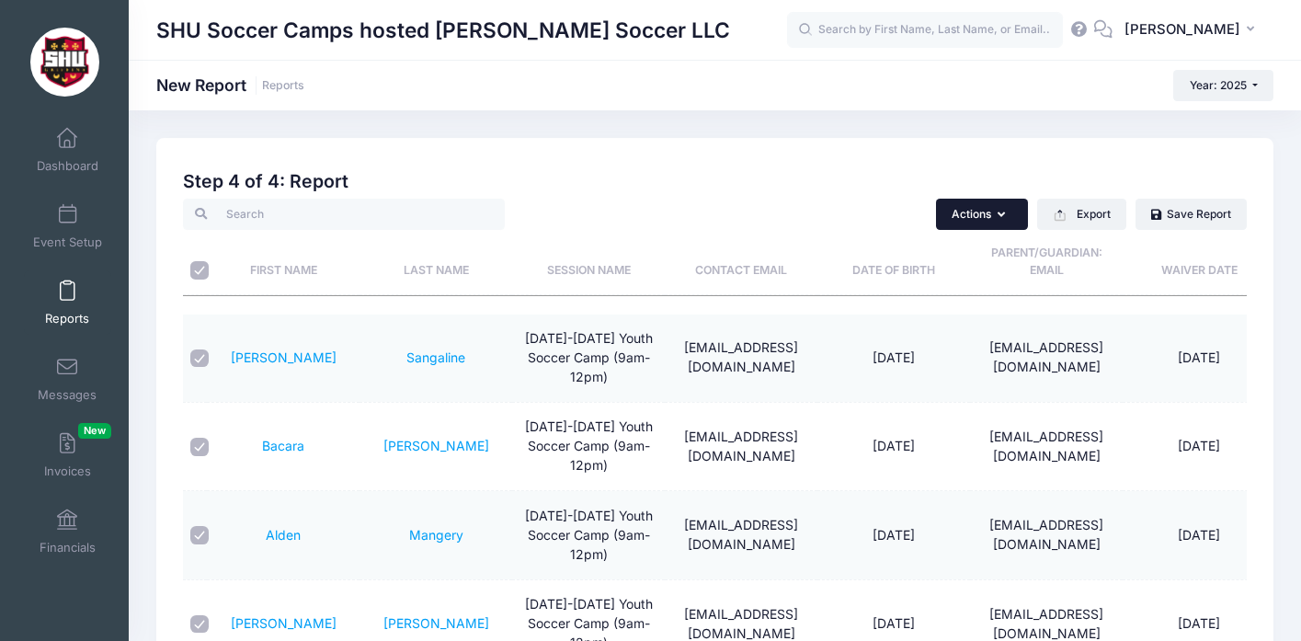
click at [1004, 213] on button "Actions" at bounding box center [982, 214] width 92 height 31
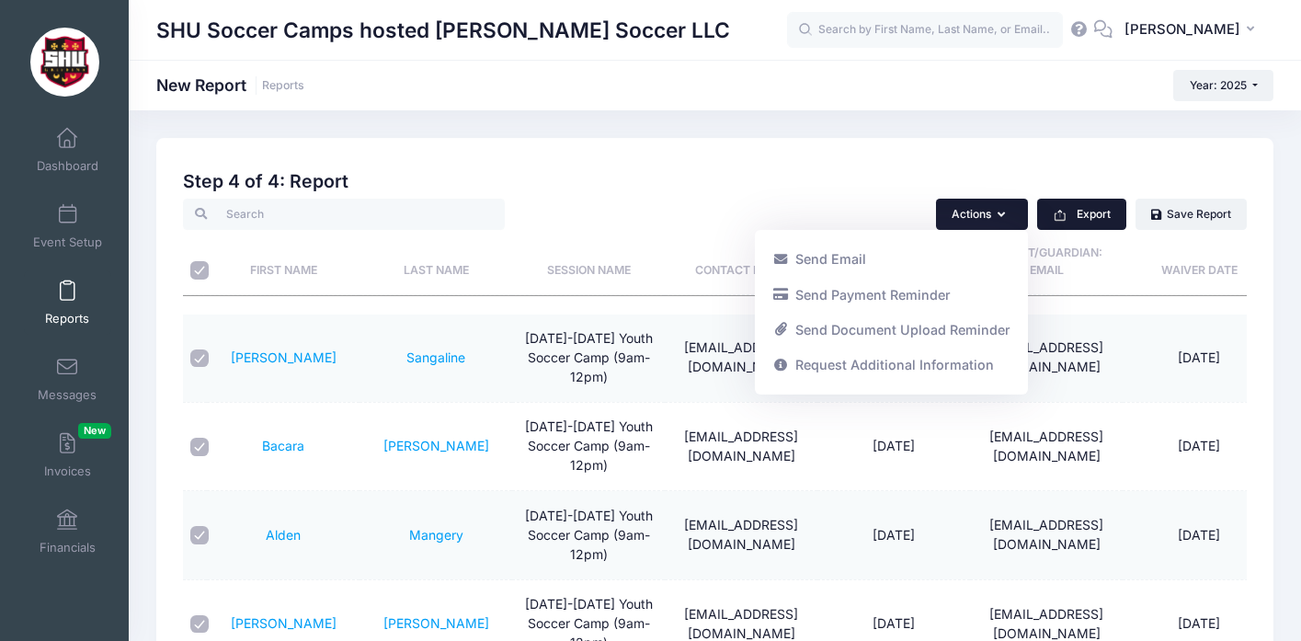
click at [1081, 219] on button "Export" at bounding box center [1081, 214] width 89 height 31
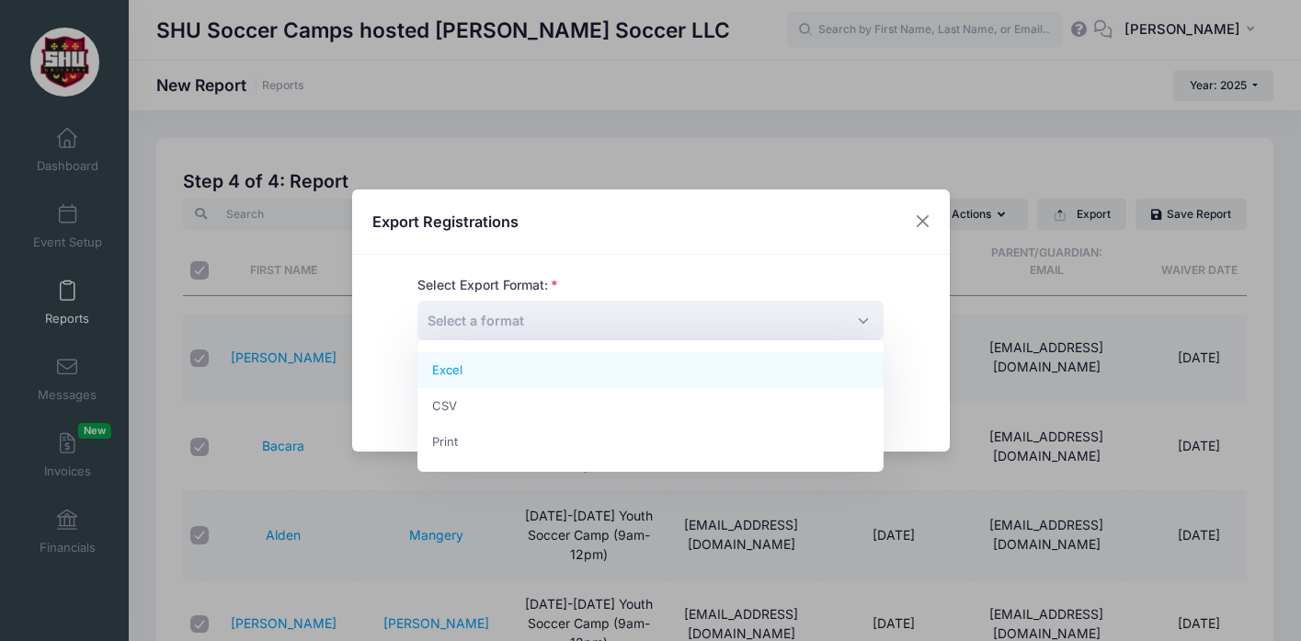
click at [714, 322] on span "Select a format" at bounding box center [651, 321] width 466 height 40
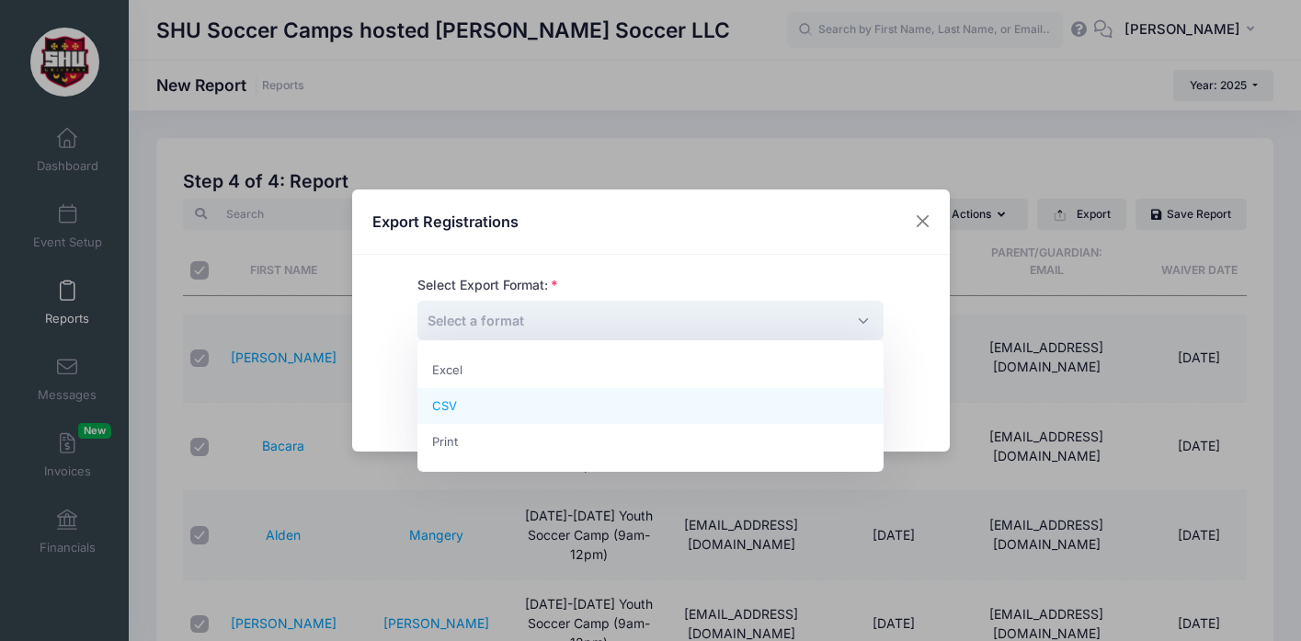
select select "csv"
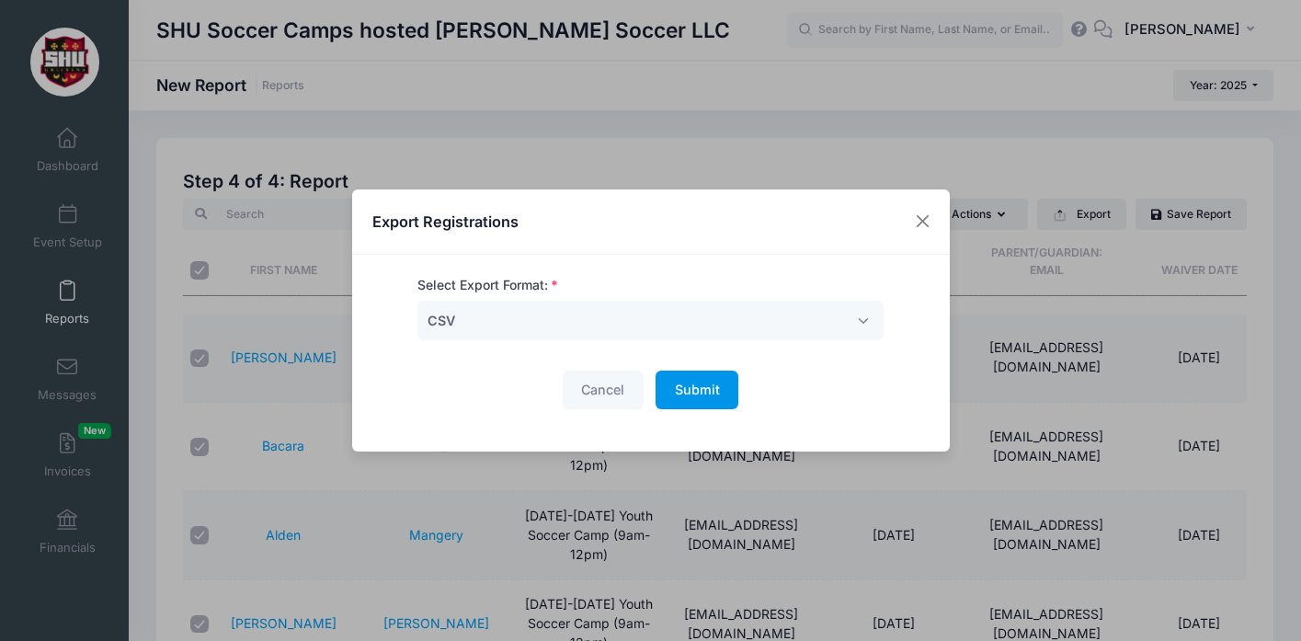
click at [722, 384] on button "Submit Please wait..." at bounding box center [697, 391] width 83 height 40
